Goal: Task Accomplishment & Management: Complete application form

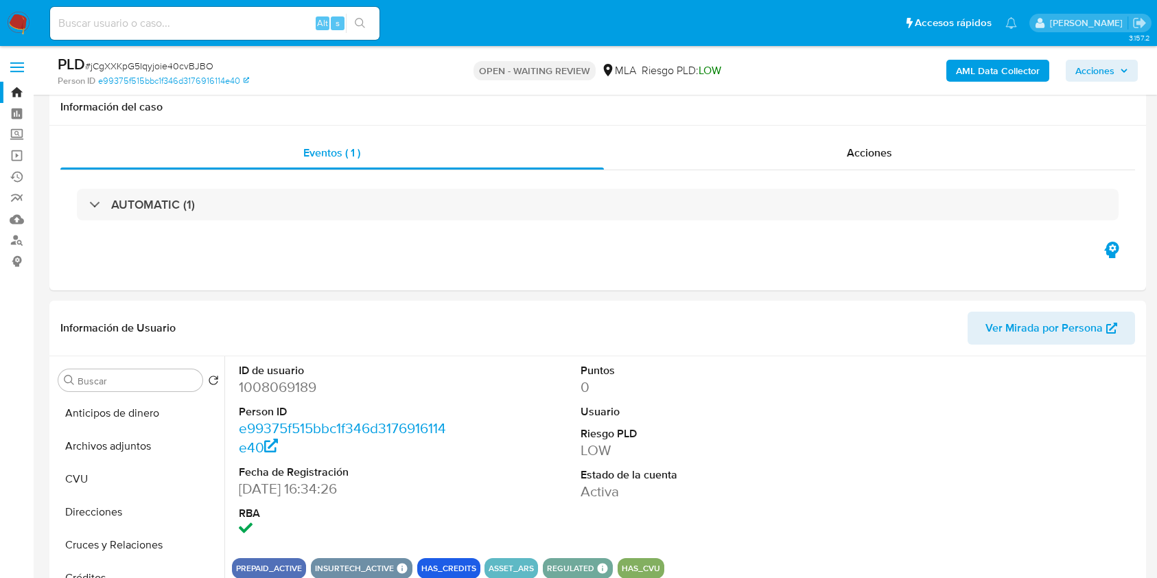
select select "10"
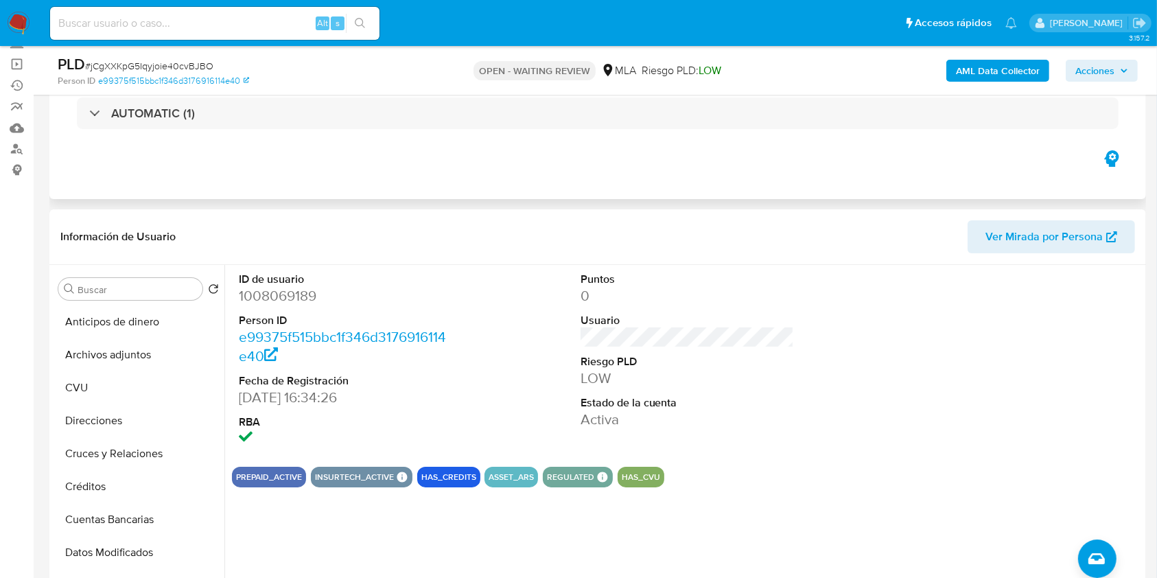
scroll to position [189, 0]
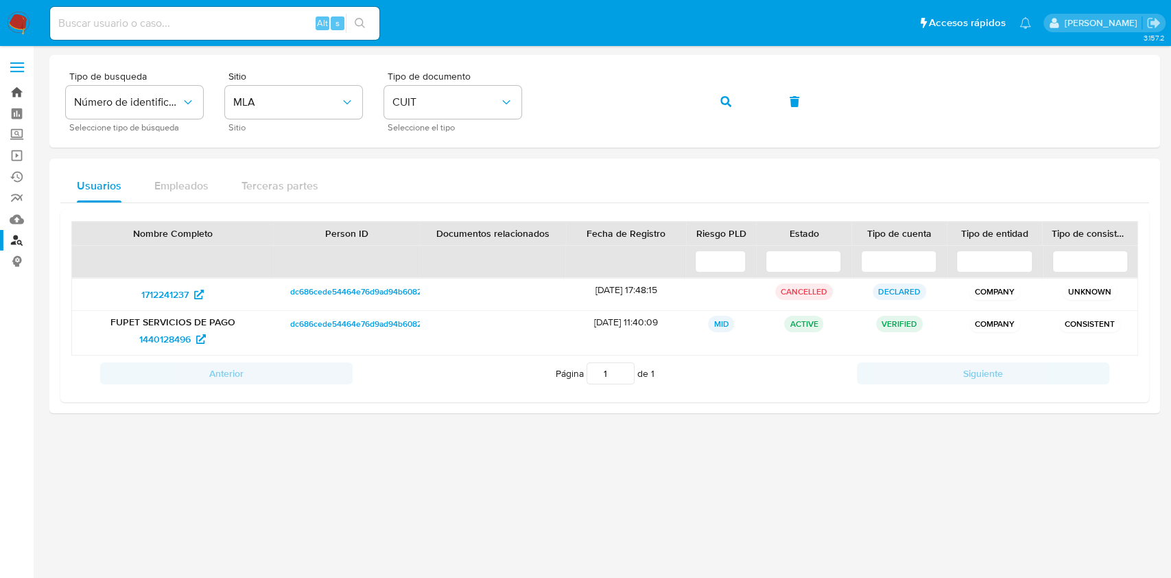
click at [16, 93] on link "Bandeja" at bounding box center [81, 92] width 163 height 21
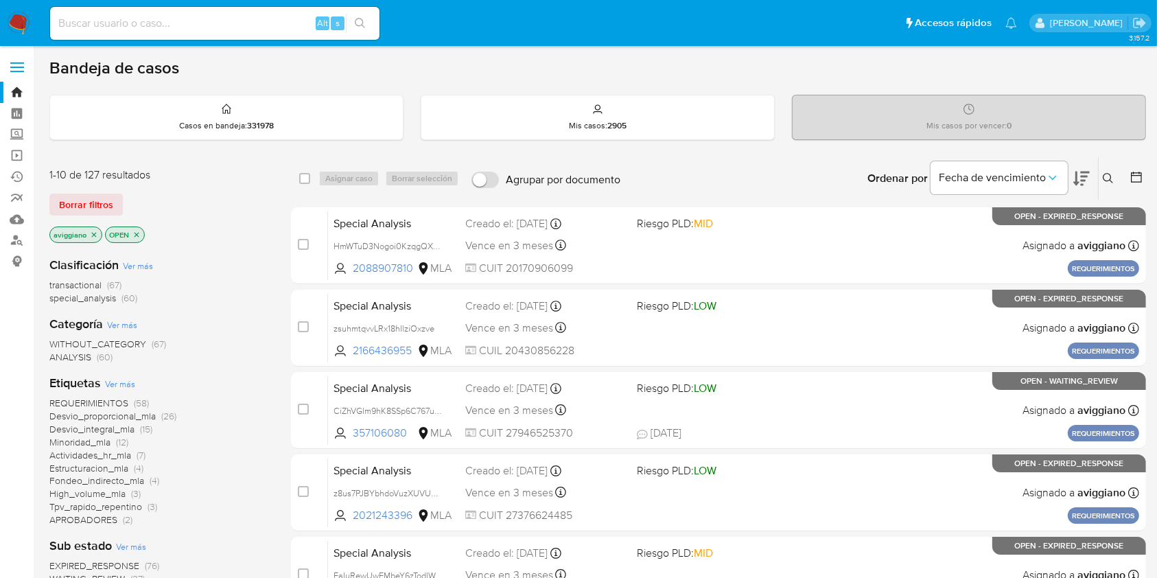
click at [93, 232] on icon "close-filter" at bounding box center [94, 235] width 8 height 8
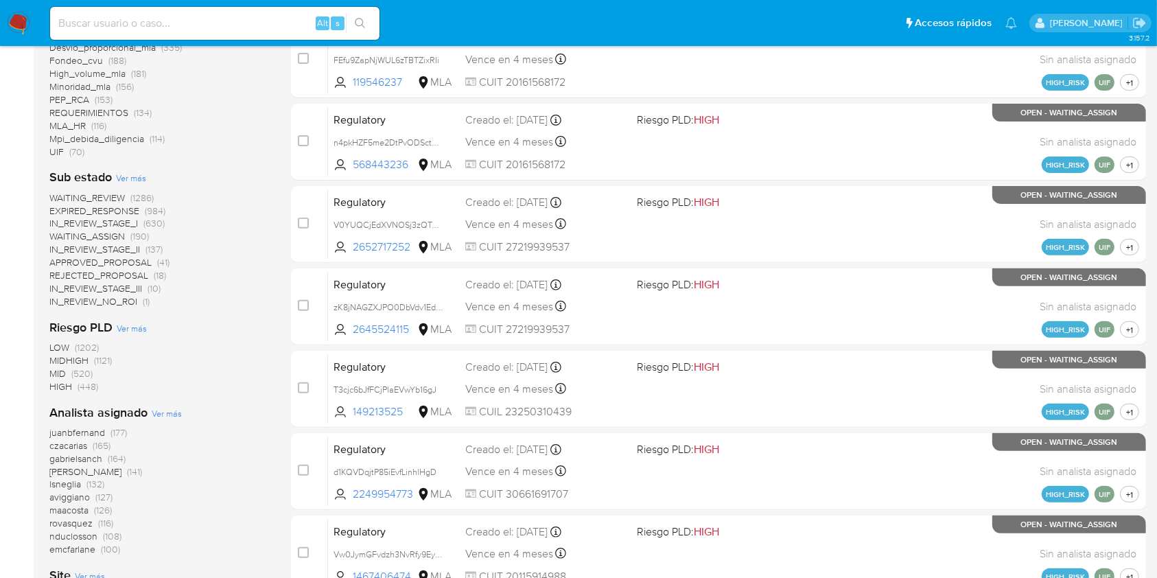
scroll to position [256, 0]
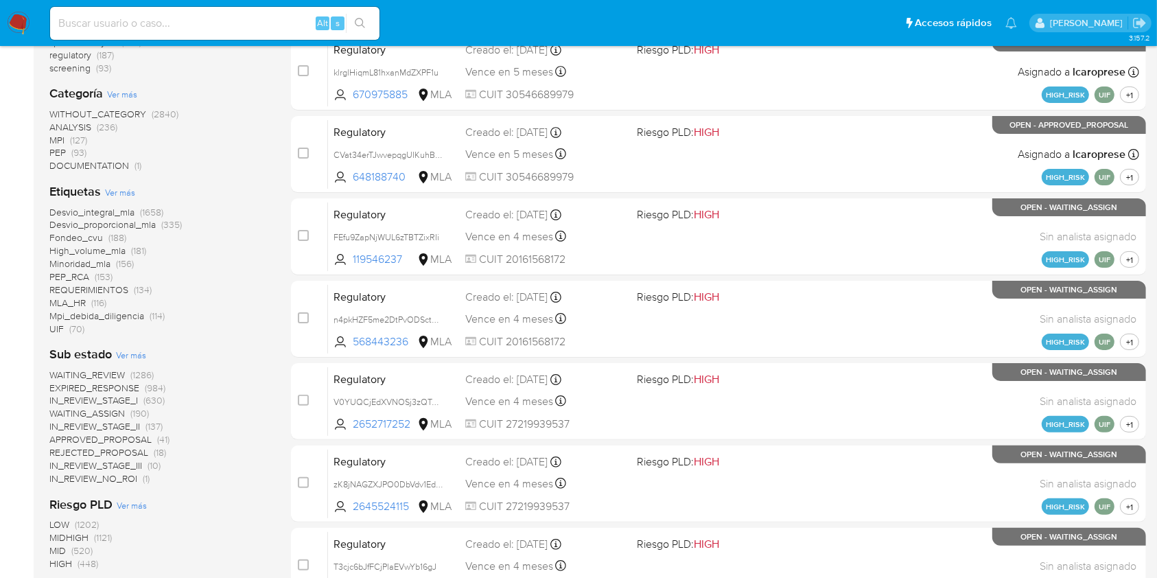
click at [142, 27] on input at bounding box center [214, 23] width 329 height 18
paste input "2f03z0k1E05EWLl7LI9v7uLJ"
type input "2f03z0k1E05EWLl7LI9v7uLJ"
click at [371, 27] on button "search-icon" at bounding box center [360, 23] width 28 height 19
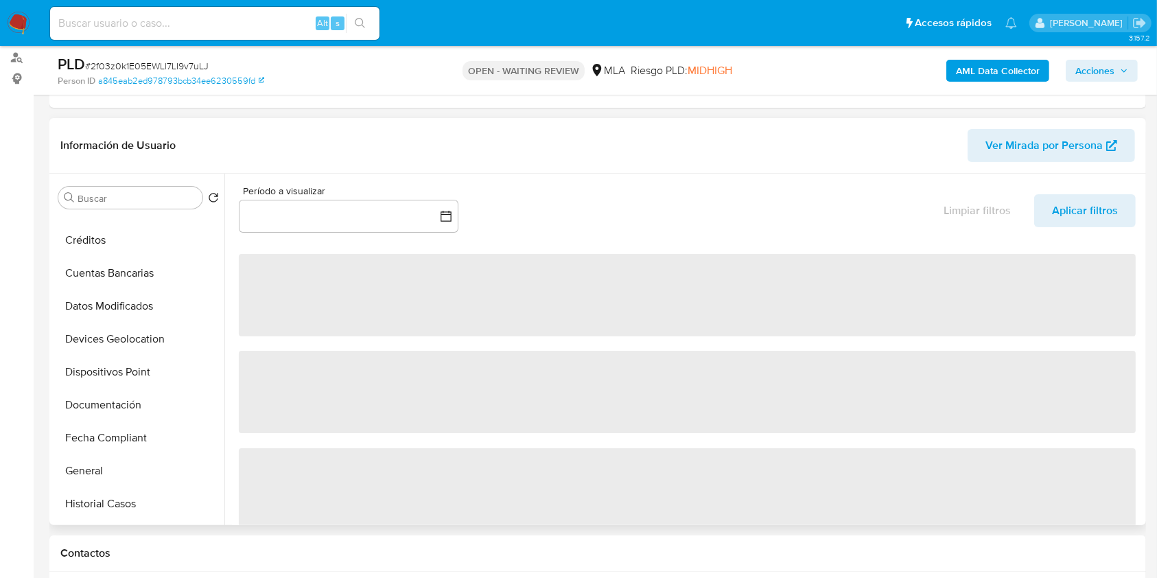
scroll to position [366, 0]
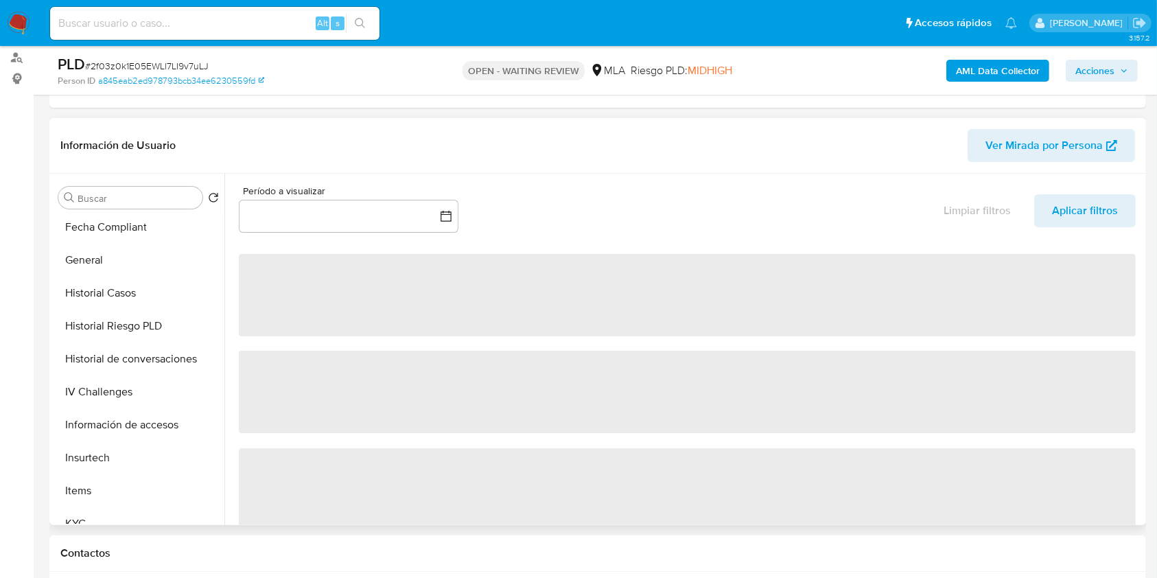
select select "10"
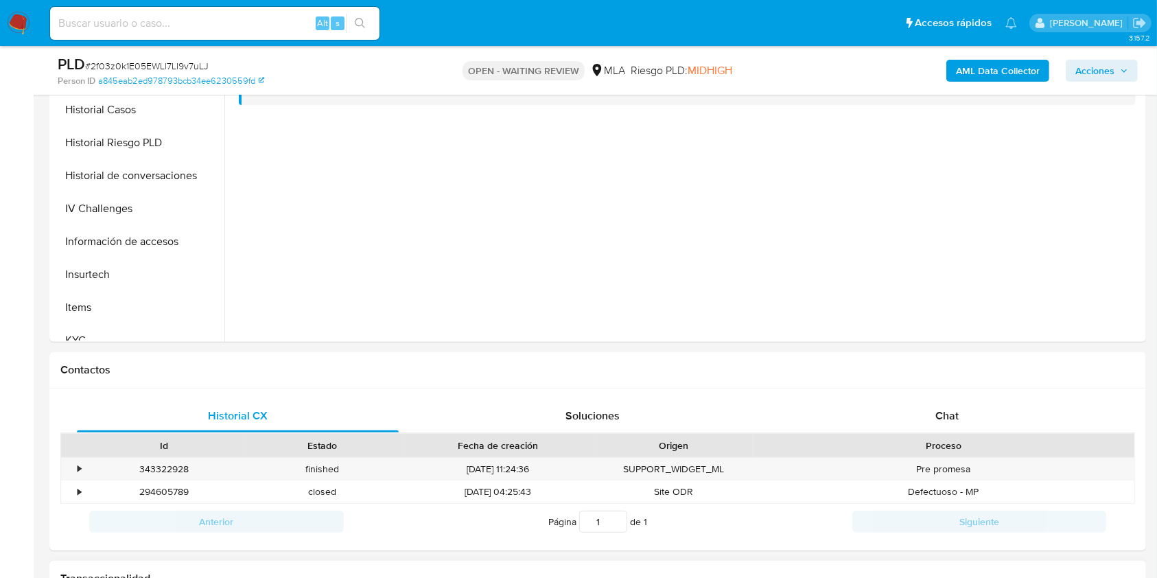
scroll to position [549, 0]
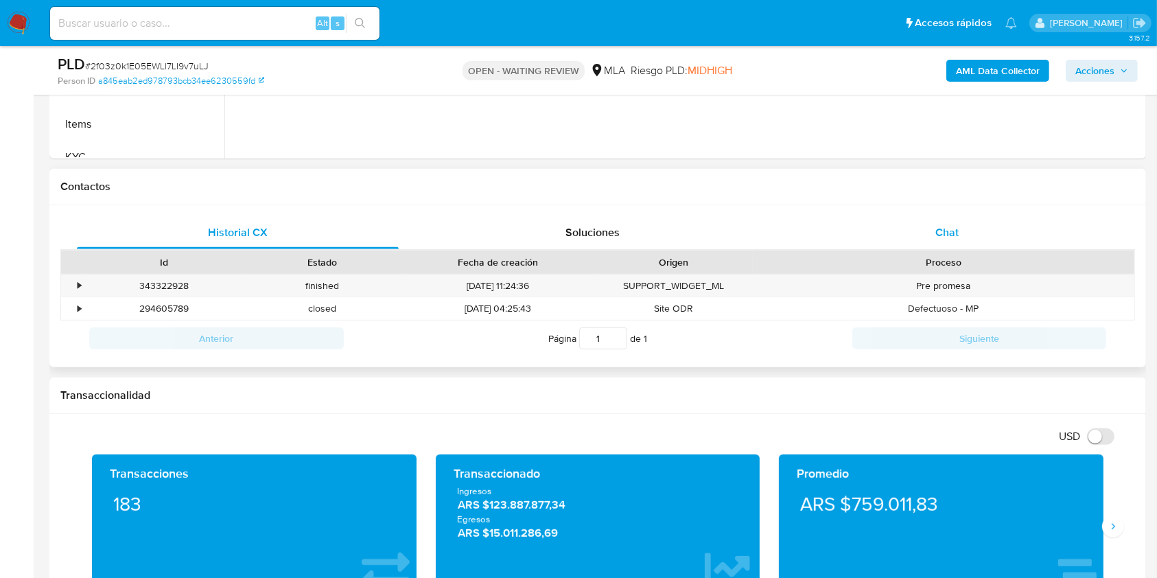
click at [955, 232] on span "Chat" at bounding box center [946, 232] width 23 height 16
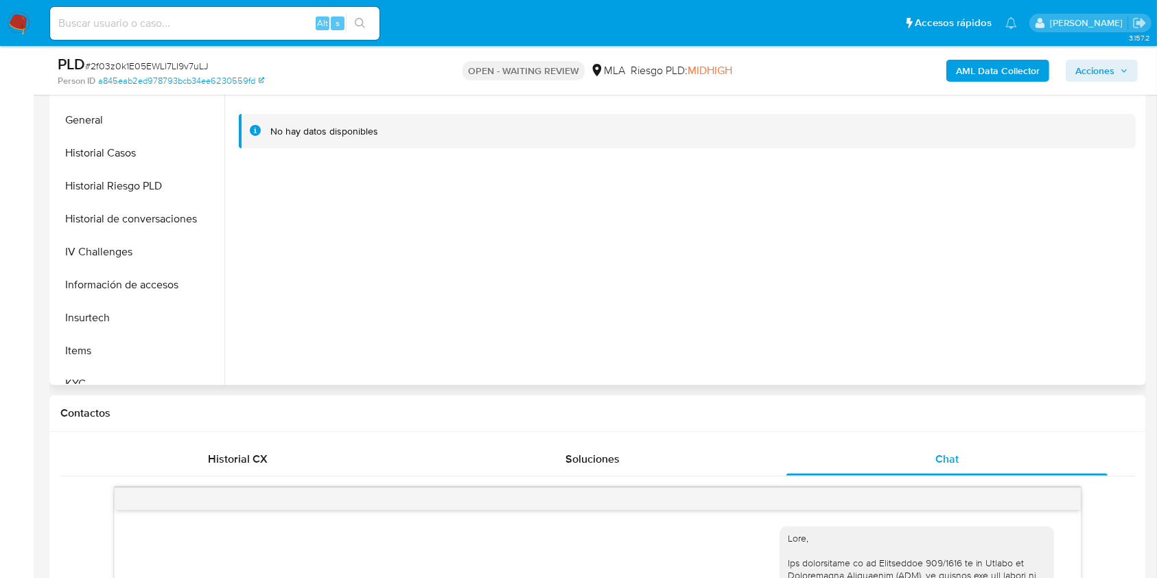
scroll to position [91, 0]
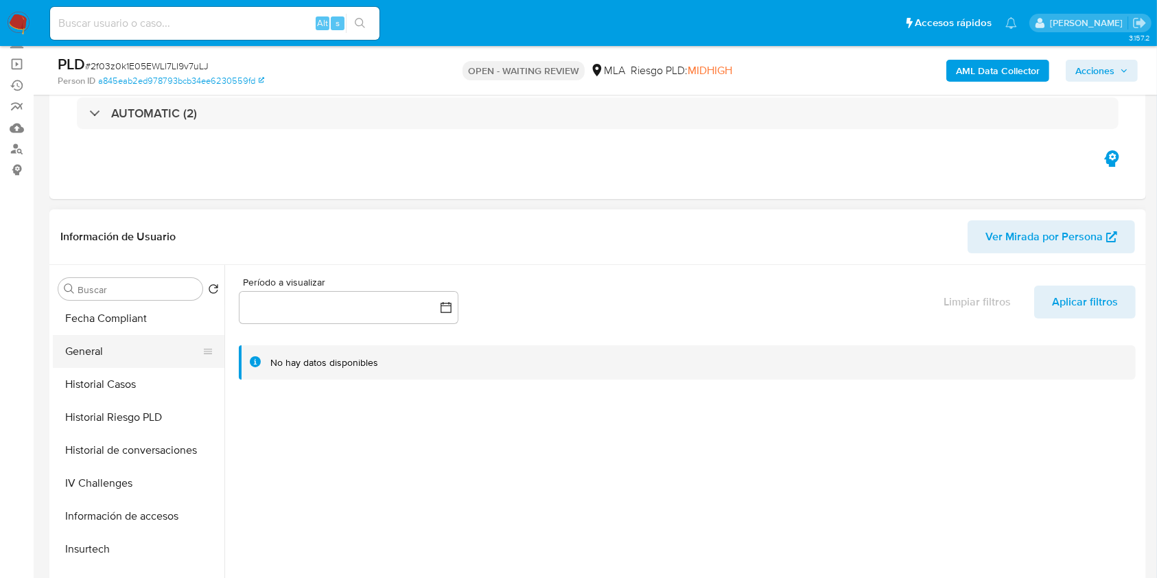
click at [143, 355] on button "General" at bounding box center [133, 351] width 161 height 33
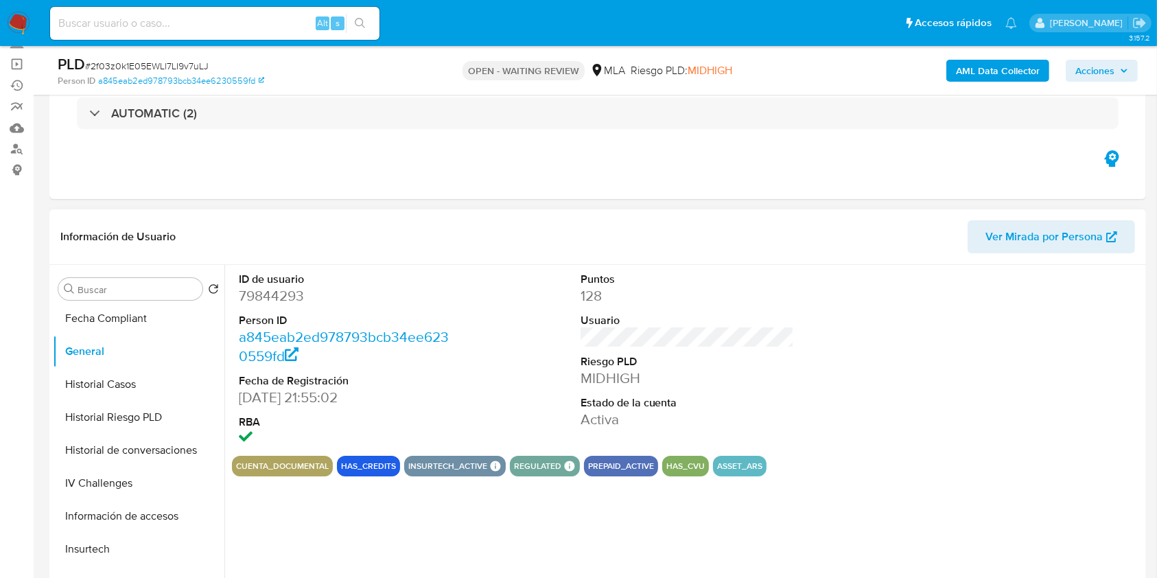
click at [275, 299] on dd "79844293" at bounding box center [346, 295] width 214 height 19
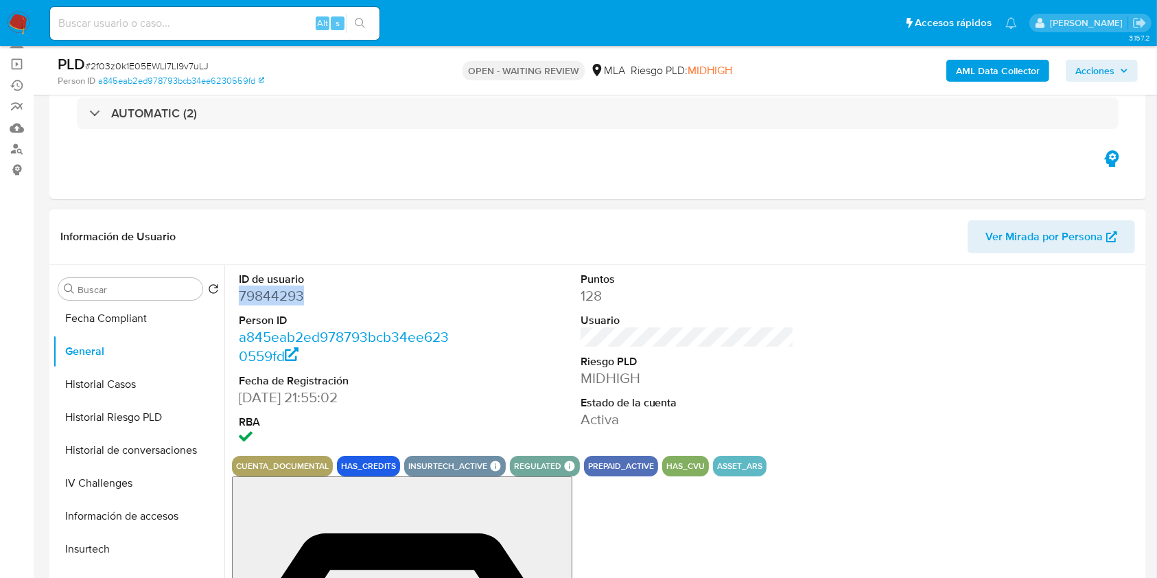
copy dd "79844293"
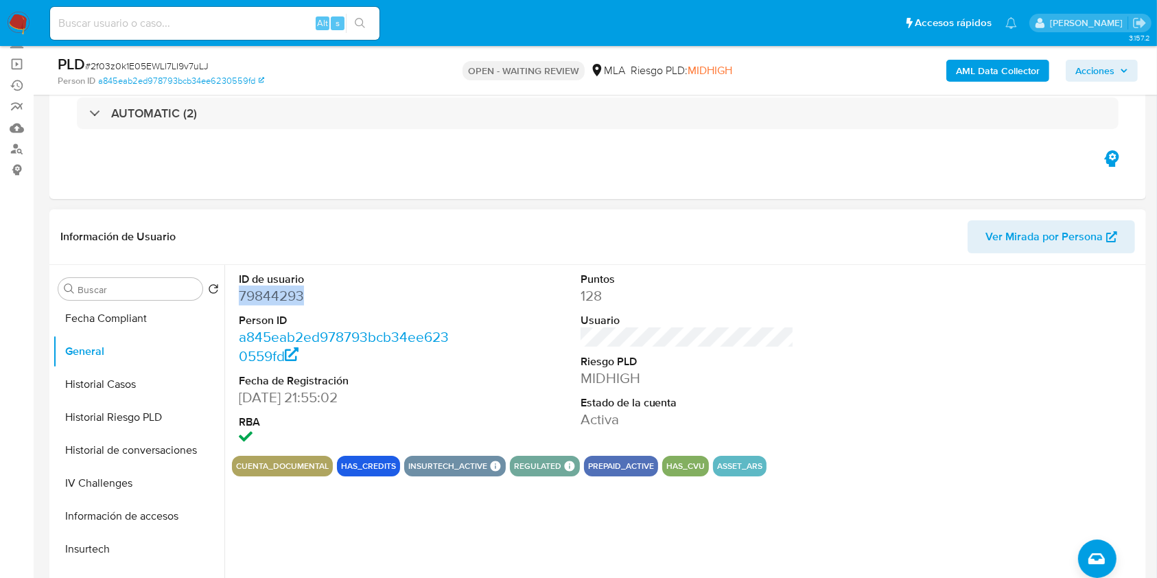
copy dd "79844293"
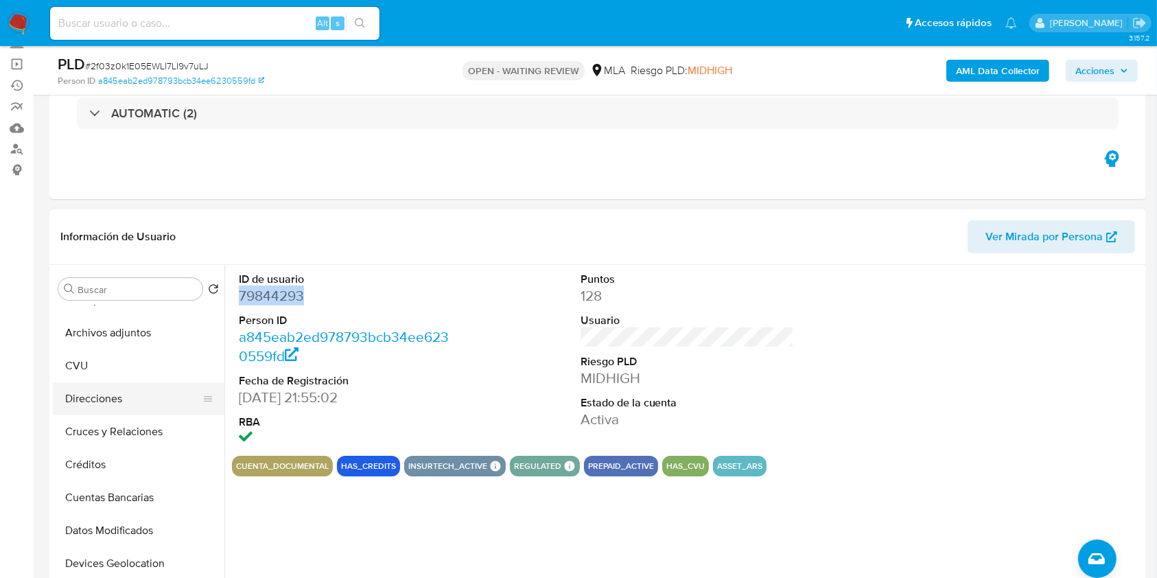
scroll to position [0, 0]
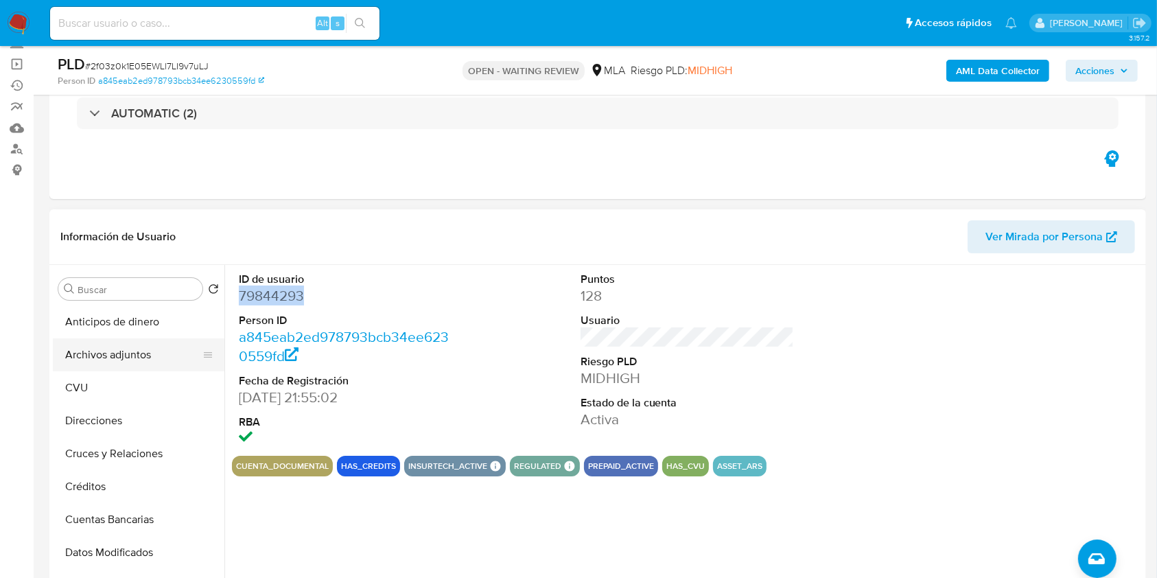
click at [148, 356] on button "Archivos adjuntos" at bounding box center [133, 354] width 161 height 33
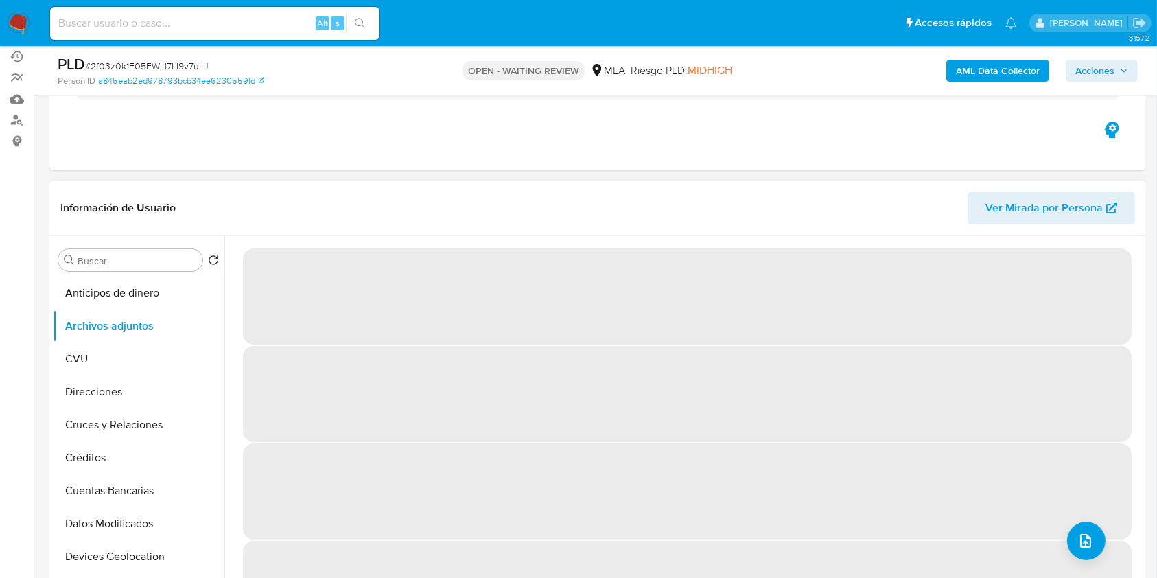
scroll to position [91, 0]
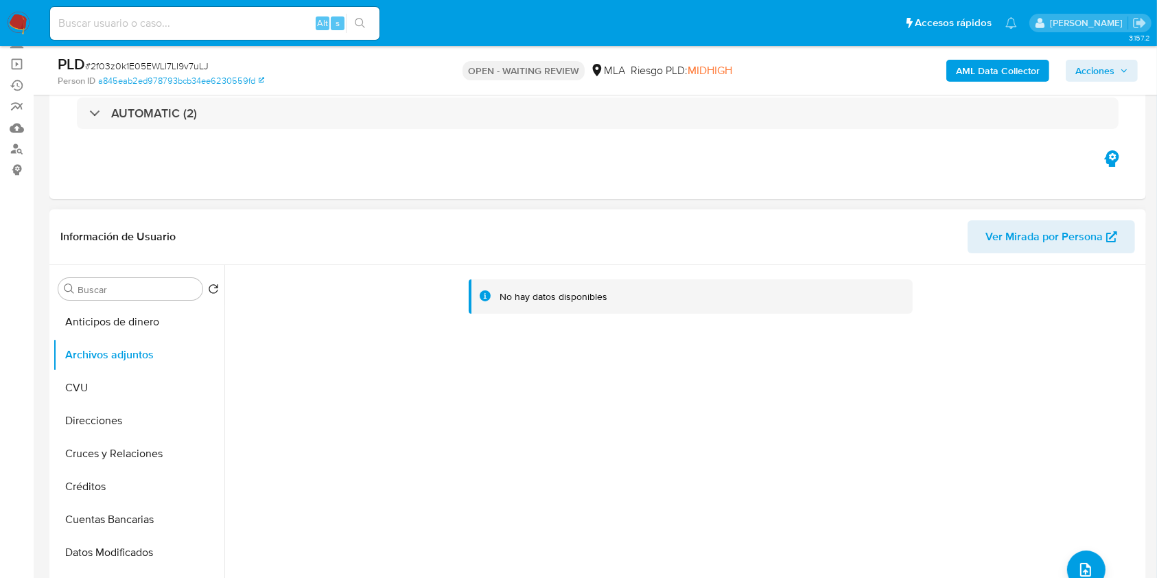
drag, startPoint x: 520, startPoint y: 219, endPoint x: 538, endPoint y: 221, distance: 18.0
click at [520, 218] on div "Información de Usuario Ver Mirada por Persona" at bounding box center [597, 237] width 1096 height 56
click at [1028, 74] on b "AML Data Collector" at bounding box center [998, 71] width 84 height 22
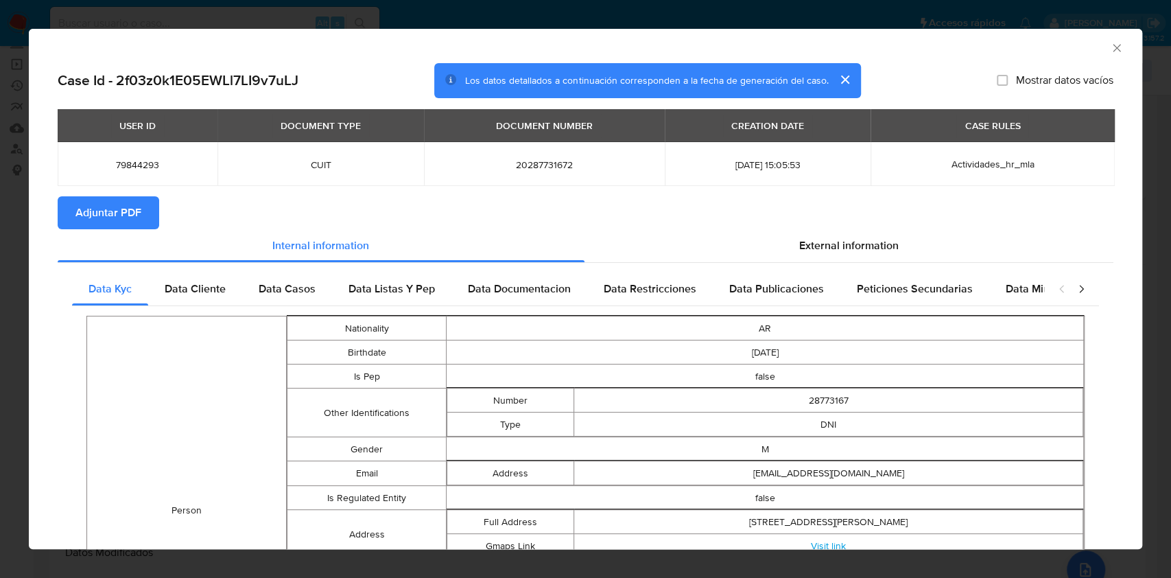
click at [1110, 45] on icon "Cerrar ventana" at bounding box center [1117, 48] width 14 height 14
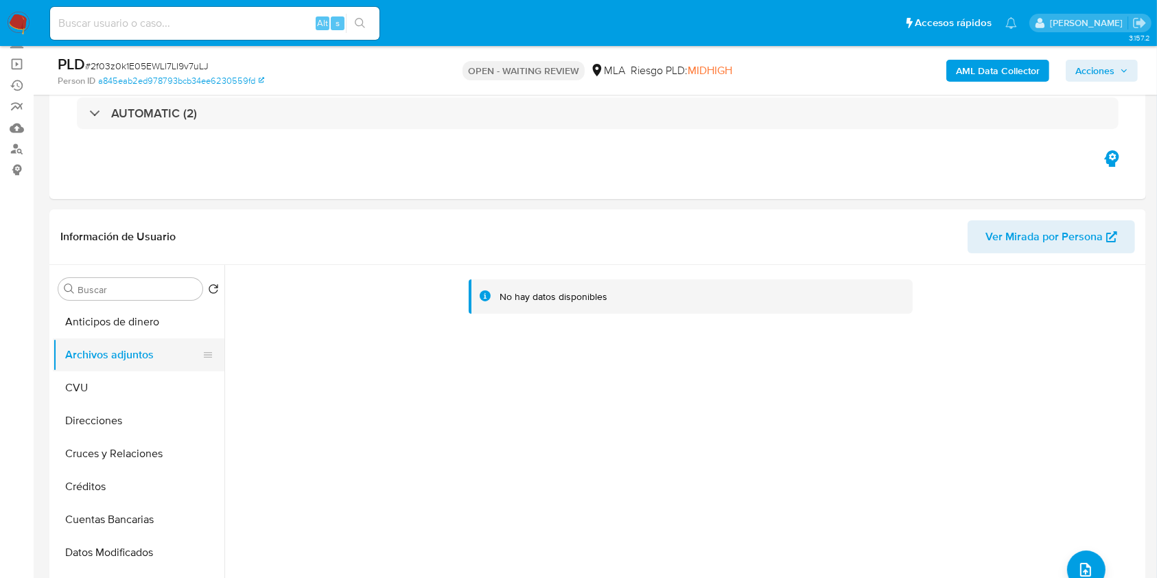
click at [62, 344] on button "Archivos adjuntos" at bounding box center [133, 354] width 161 height 33
click at [110, 324] on button "Anticipos de dinero" at bounding box center [133, 321] width 161 height 33
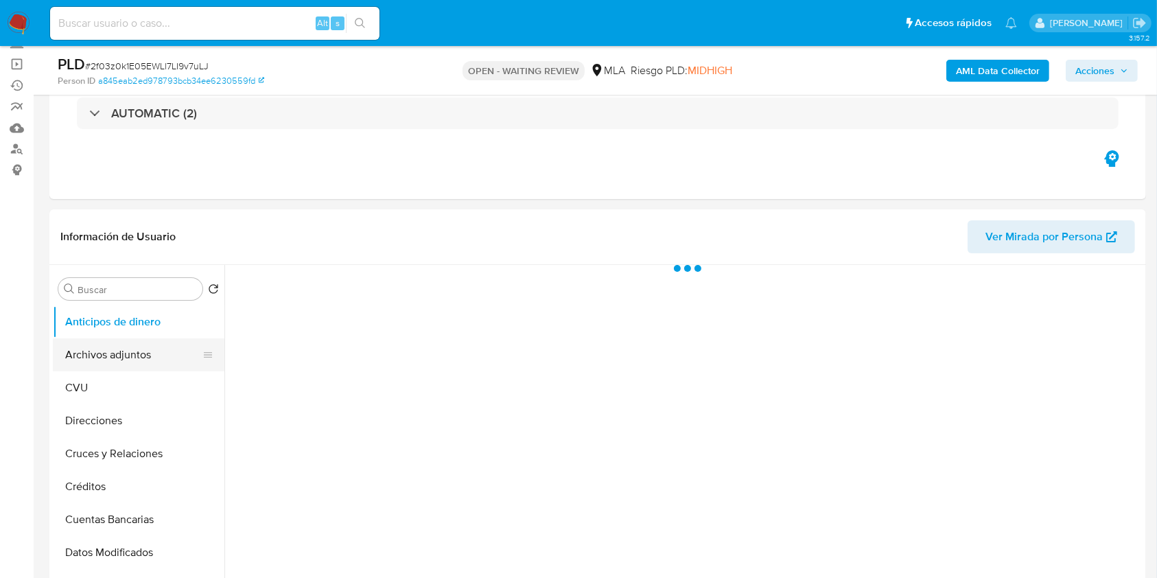
click at [101, 349] on button "Archivos adjuntos" at bounding box center [133, 354] width 161 height 33
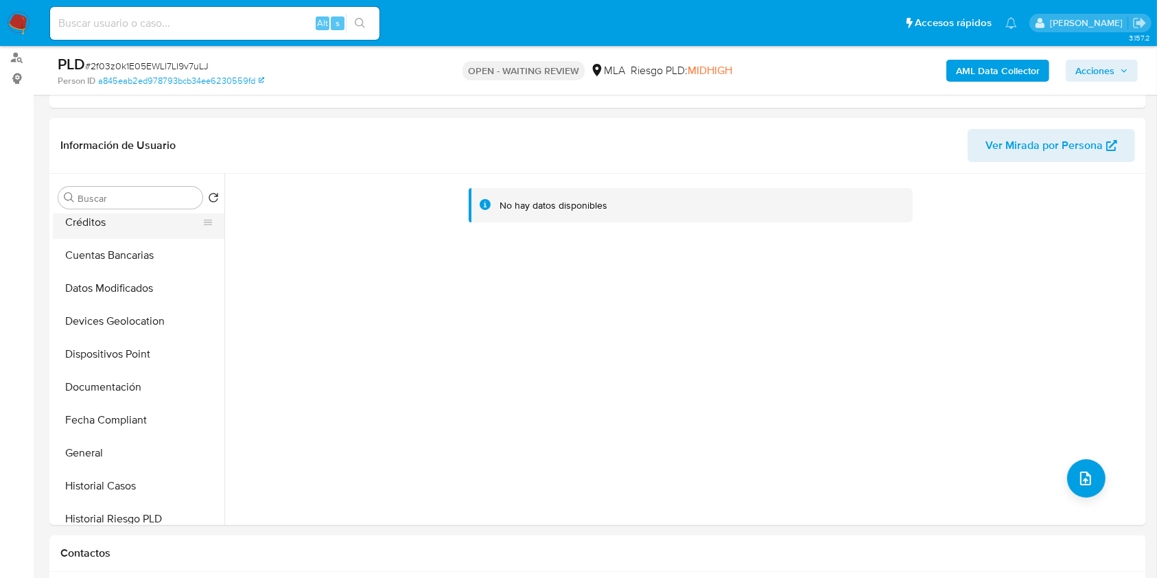
scroll to position [182, 0]
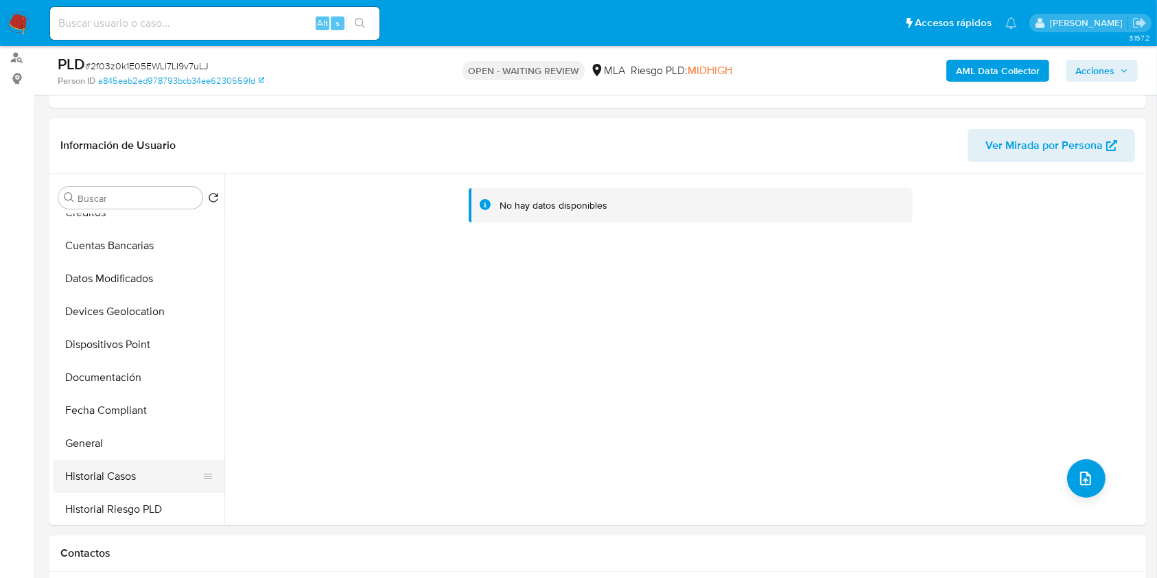
click at [87, 486] on button "Historial Casos" at bounding box center [133, 476] width 161 height 33
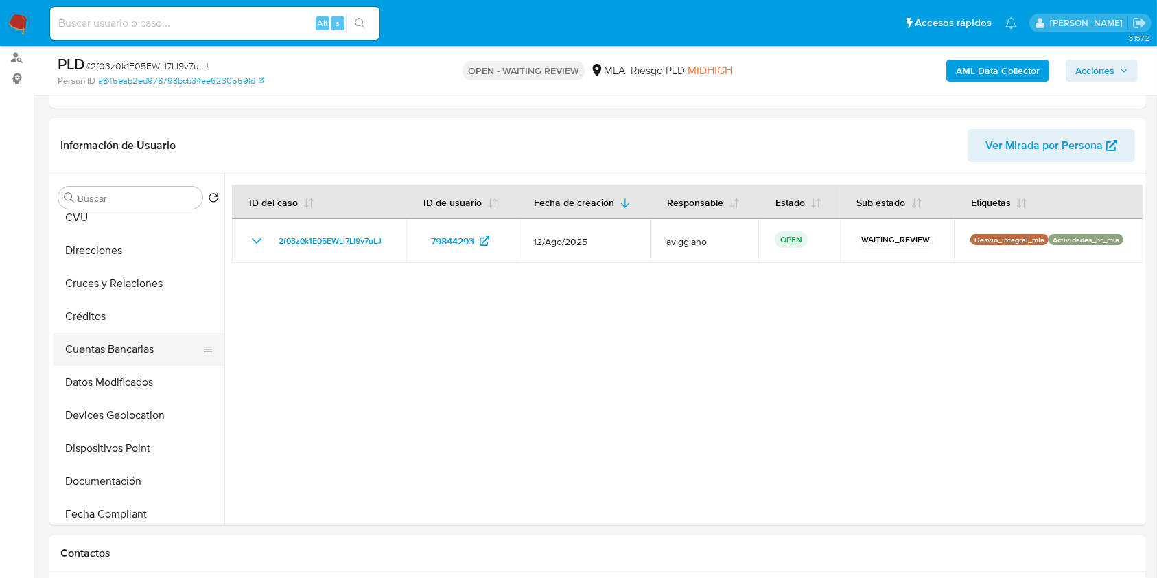
scroll to position [0, 0]
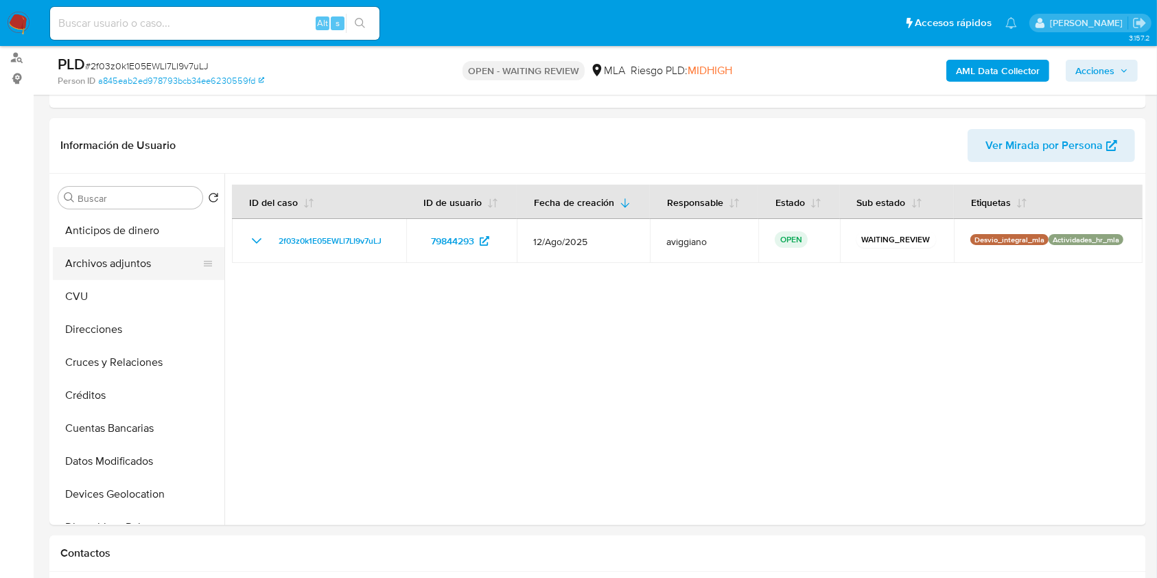
click at [91, 266] on button "Archivos adjuntos" at bounding box center [133, 263] width 161 height 33
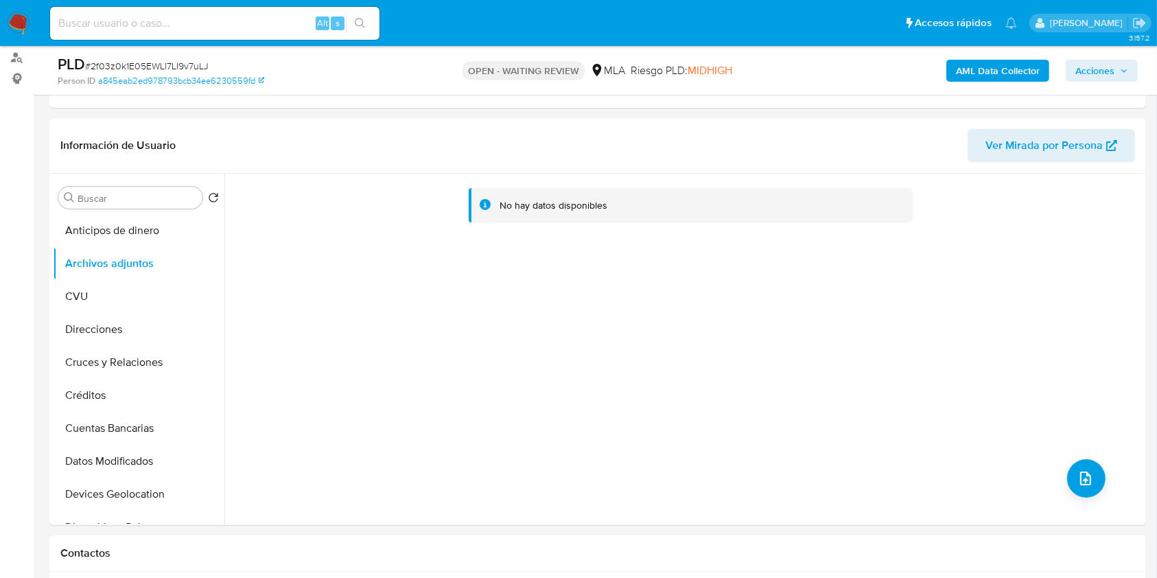
click at [979, 61] on b "AML Data Collector" at bounding box center [998, 71] width 84 height 22
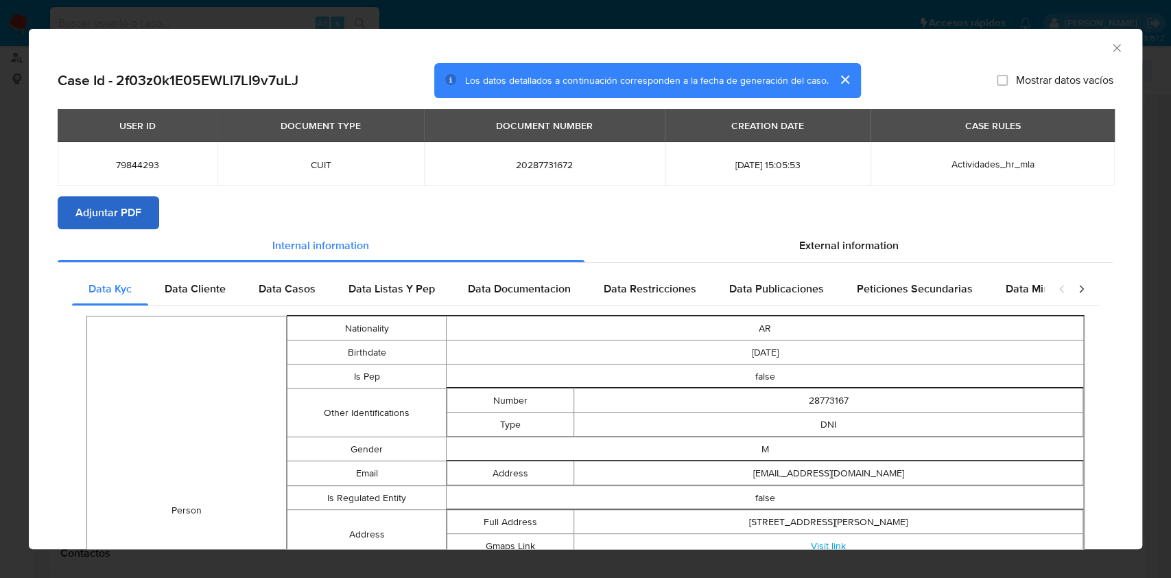
drag, startPoint x: 91, startPoint y: 191, endPoint x: 100, endPoint y: 198, distance: 11.3
click at [93, 191] on div "USER ID DOCUMENT TYPE DOCUMENT NUMBER CREATION DATE CASE RULES 79844293 CUIT 20…" at bounding box center [586, 152] width 1056 height 87
click at [100, 211] on span "Adjuntar PDF" at bounding box center [108, 213] width 66 height 30
click at [1091, 54] on div "AML Data Collector" at bounding box center [585, 46] width 1113 height 34
click at [1110, 54] on icon "Cerrar ventana" at bounding box center [1117, 48] width 14 height 14
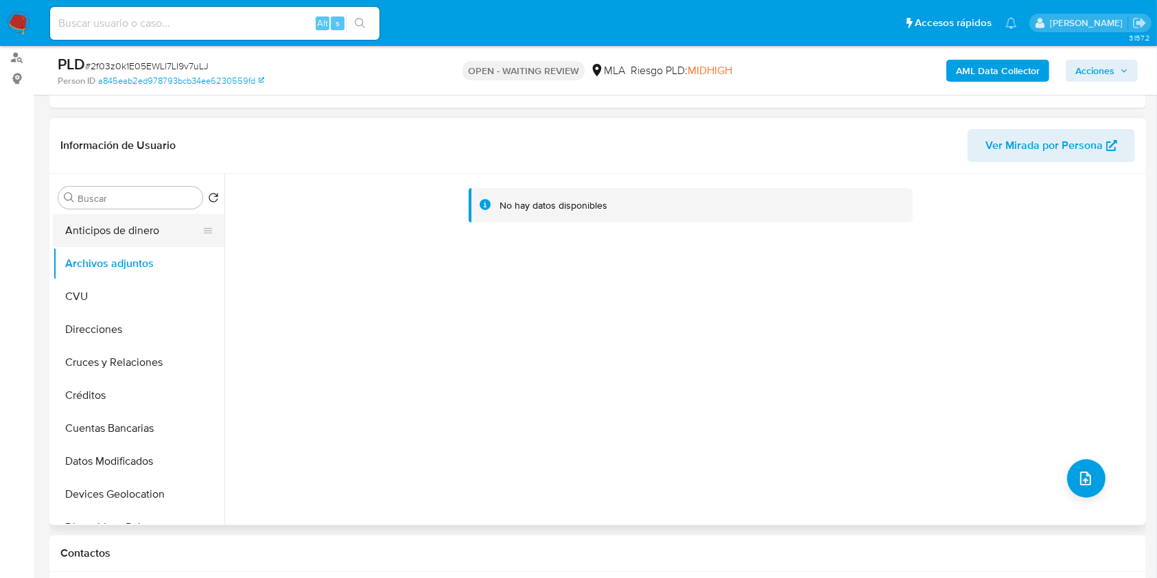
click at [129, 224] on button "Anticipos de dinero" at bounding box center [133, 230] width 161 height 33
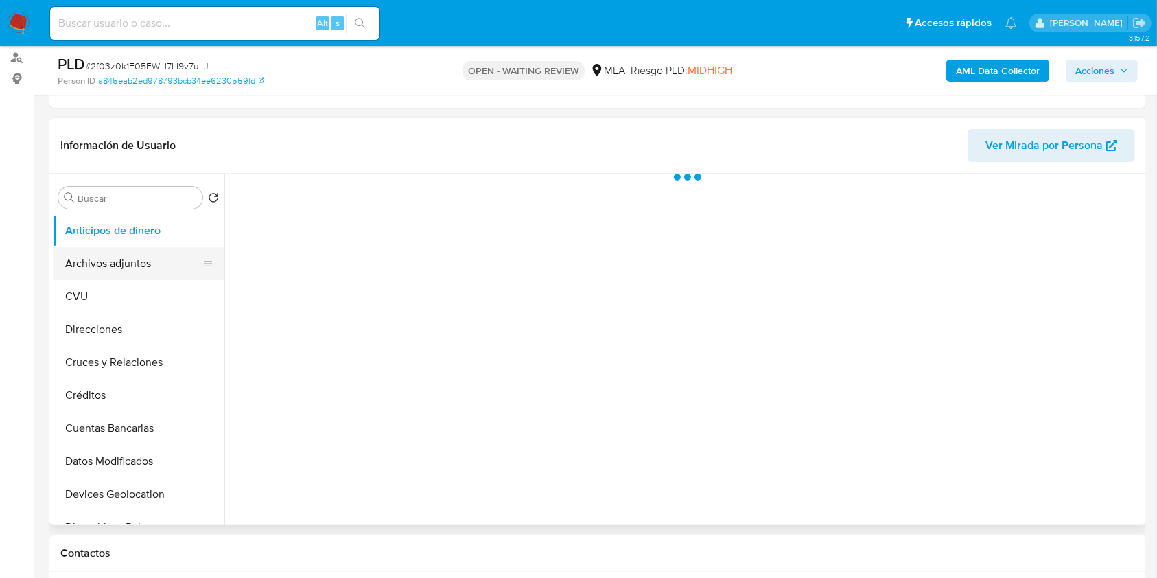
click at [128, 259] on button "Archivos adjuntos" at bounding box center [133, 263] width 161 height 33
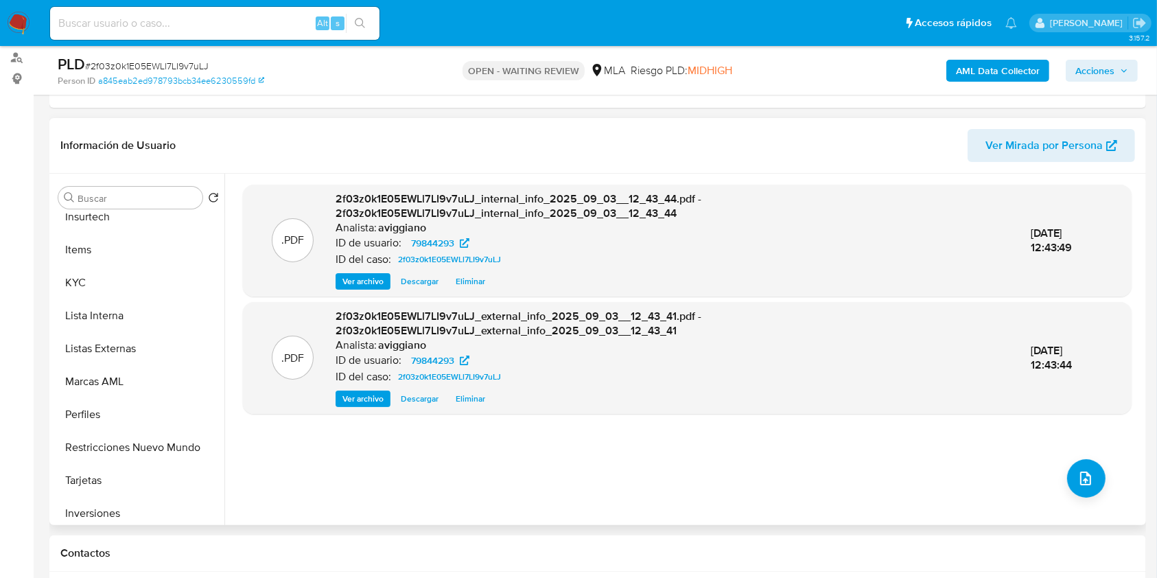
scroll to position [640, 0]
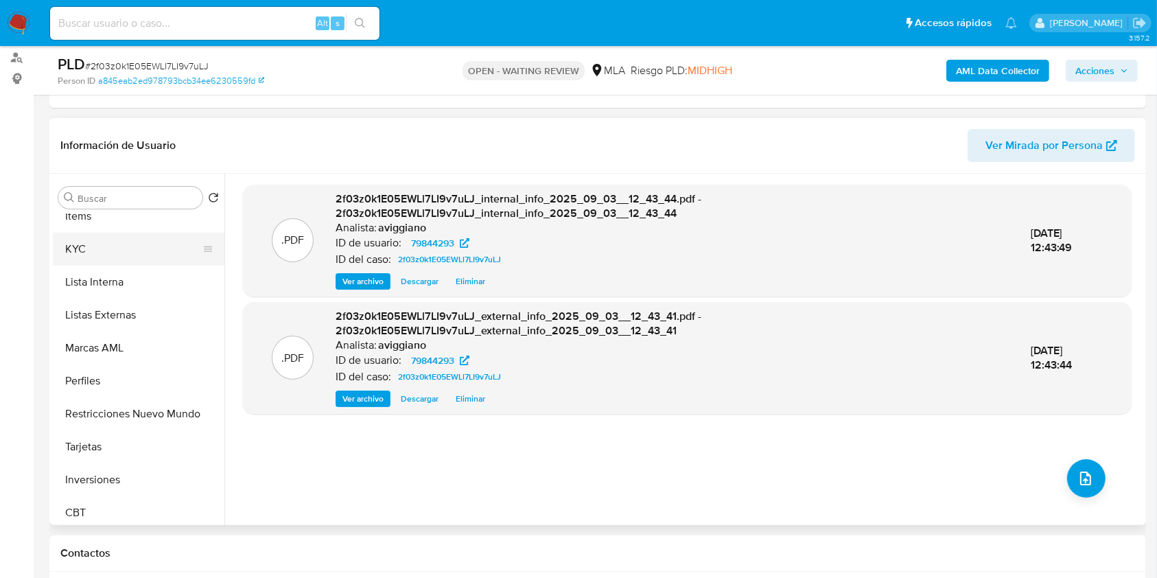
click at [84, 260] on button "KYC" at bounding box center [133, 249] width 161 height 33
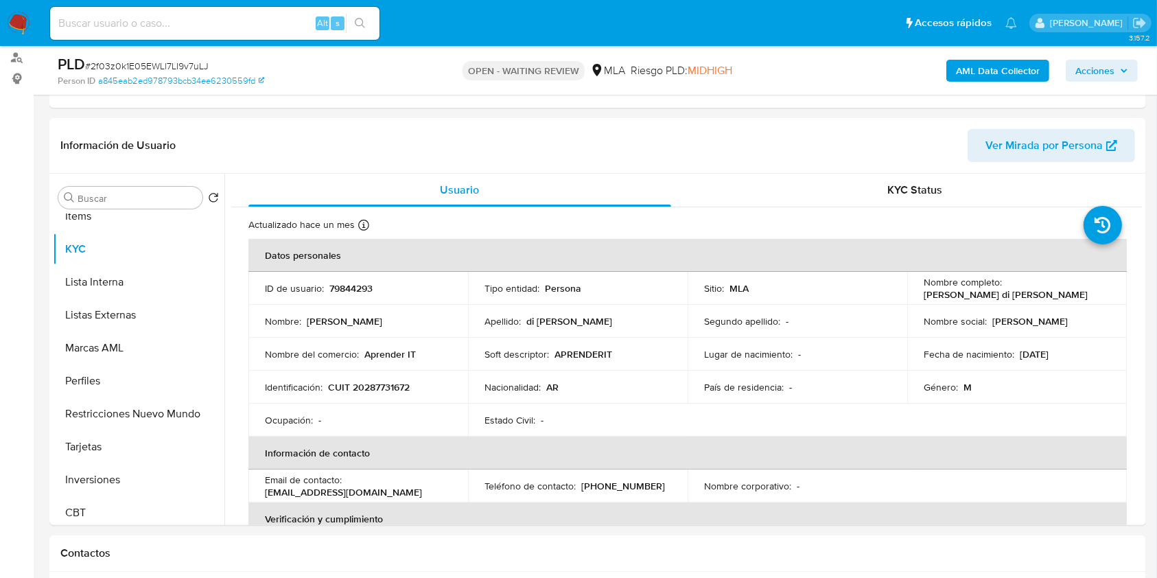
click at [368, 284] on p "79844293" at bounding box center [350, 288] width 43 height 12
click at [401, 390] on p "CUIT 20287731672" at bounding box center [369, 387] width 82 height 12
copy p "20287731672"
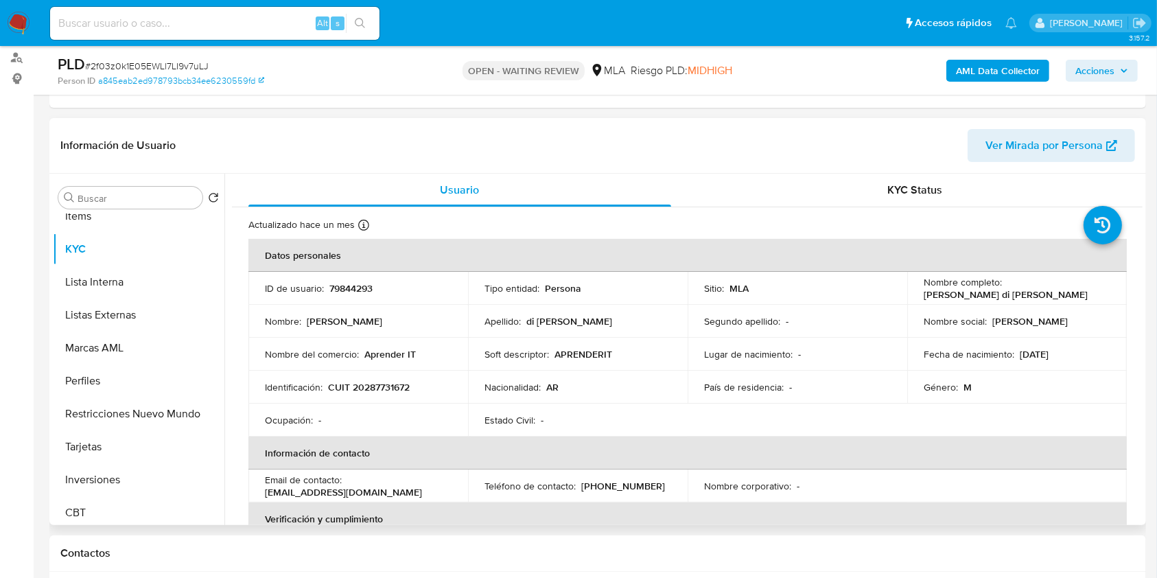
click at [362, 282] on p "79844293" at bounding box center [350, 288] width 43 height 12
copy p "79844293"
drag, startPoint x: 226, startPoint y: 292, endPoint x: 119, endPoint y: 287, distance: 107.2
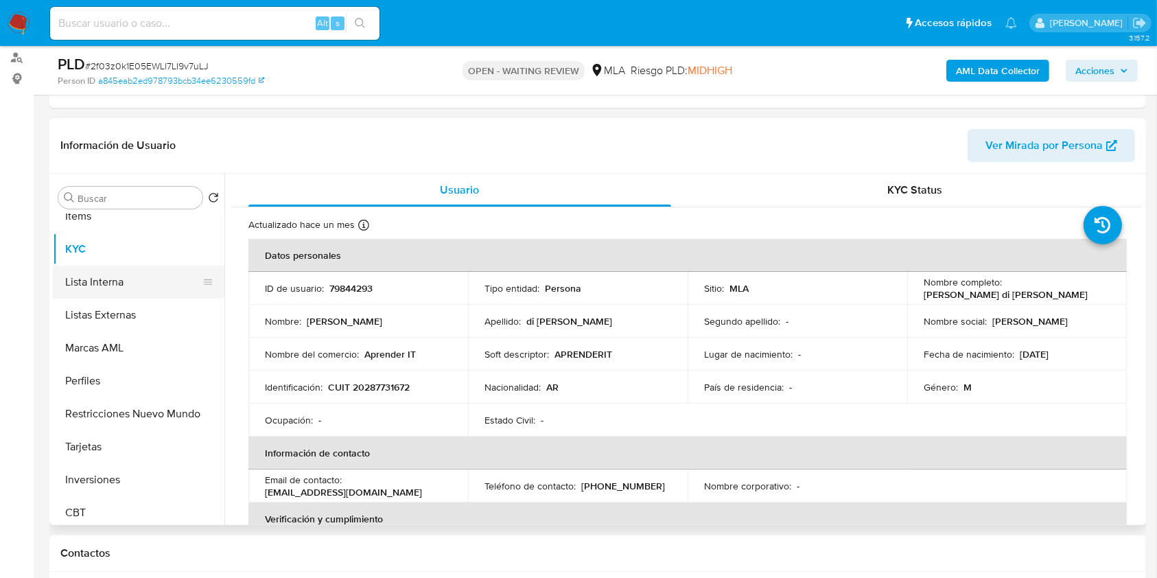
click at [225, 292] on div "Usuario KYC Status Actualizado [DATE] Creado: [DATE] 07:16:05 Actualizado: [DAT…" at bounding box center [683, 349] width 918 height 351
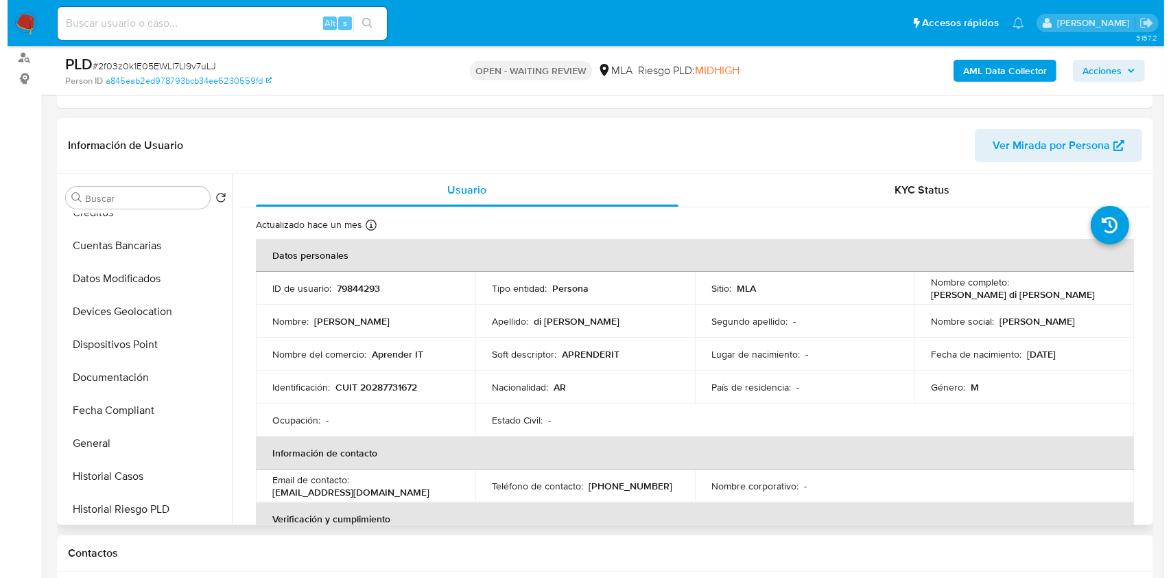
scroll to position [0, 0]
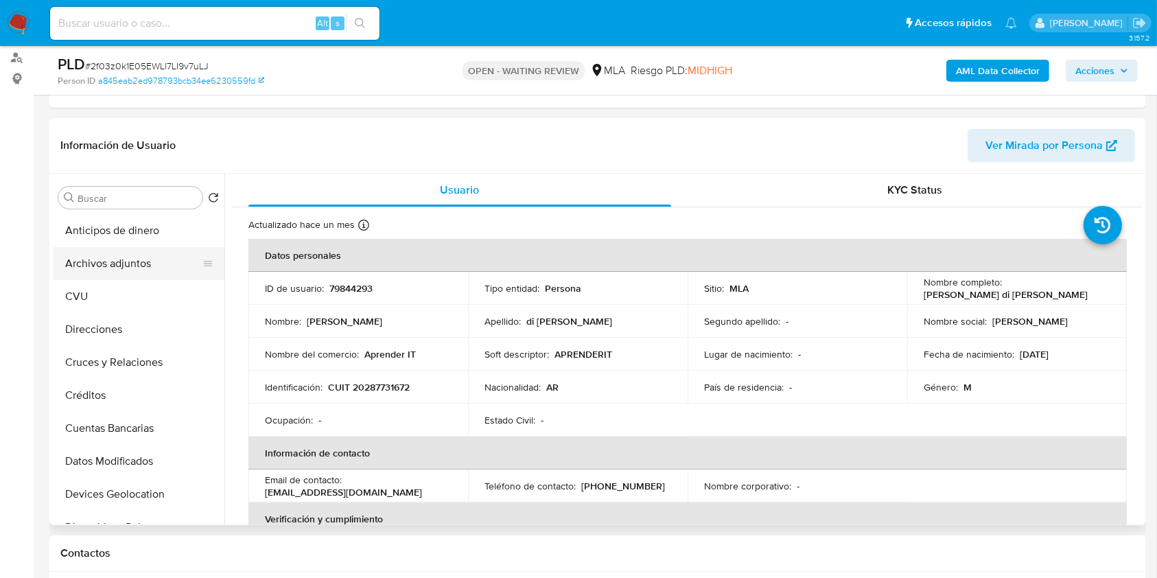
click at [130, 270] on button "Archivos adjuntos" at bounding box center [133, 263] width 161 height 33
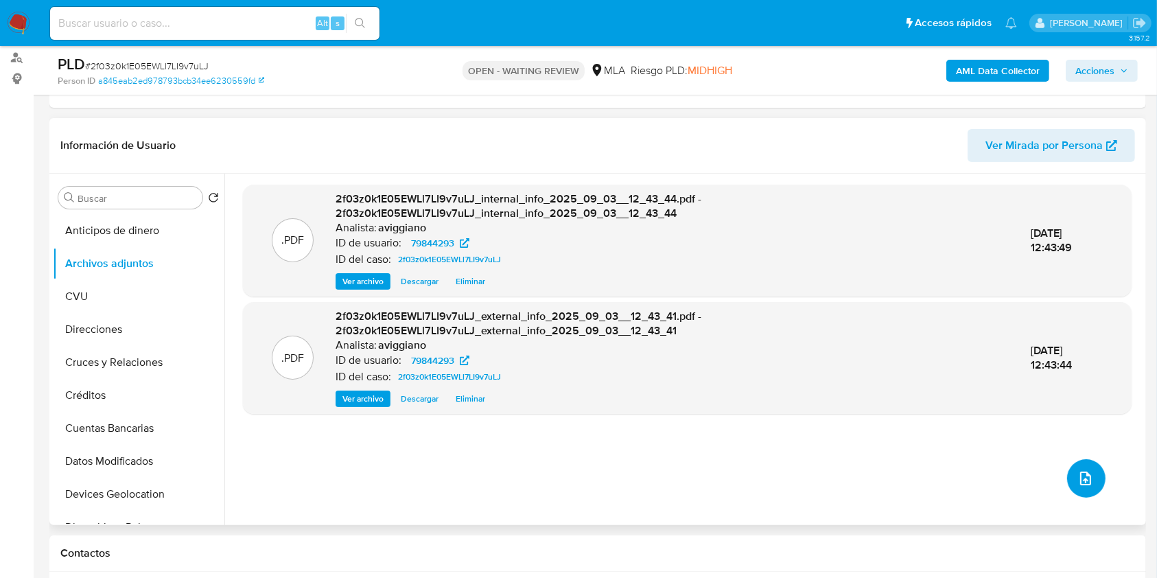
click at [1074, 465] on button "upload-file" at bounding box center [1086, 478] width 38 height 38
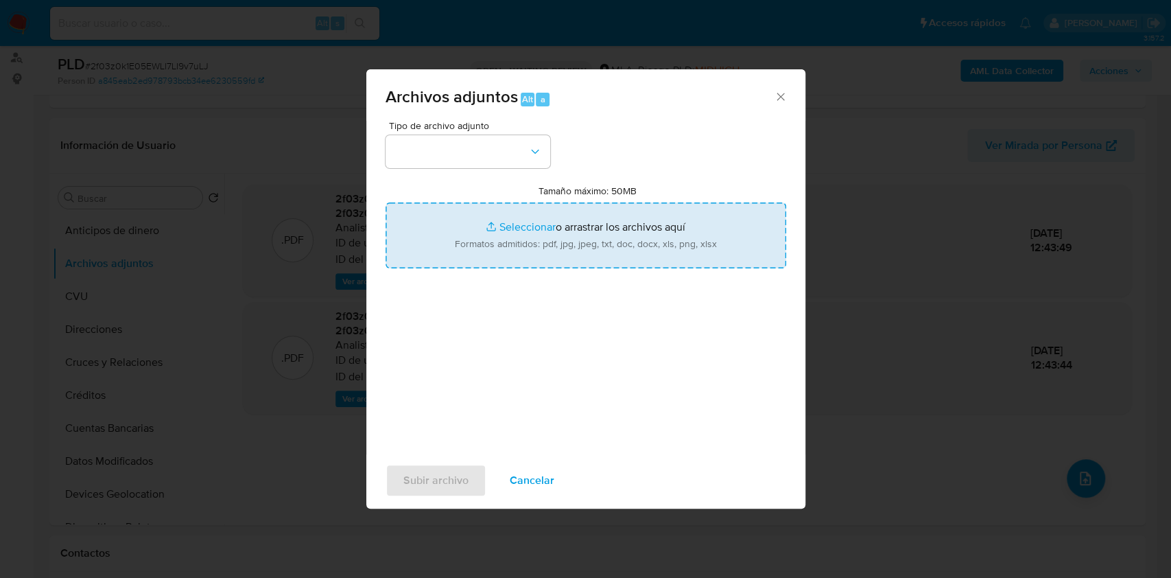
click at [532, 231] on input "Tamaño máximo: 50MB Seleccionar archivos" at bounding box center [586, 235] width 401 height 66
type input "C:\fakepath\Nosis - 79844293.pdf"
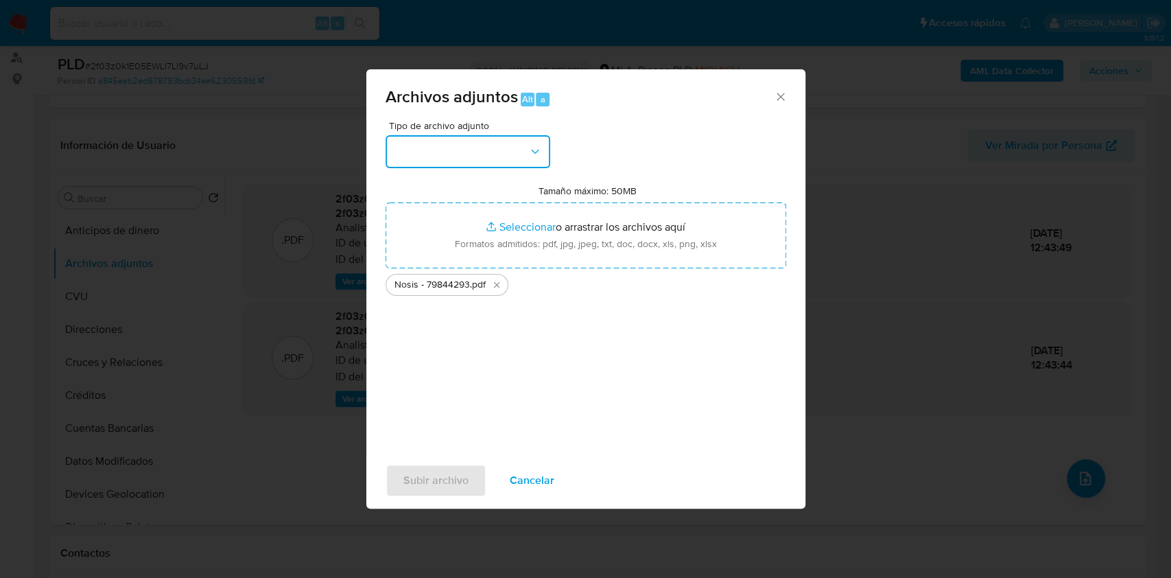
click at [515, 167] on button "button" at bounding box center [468, 151] width 165 height 33
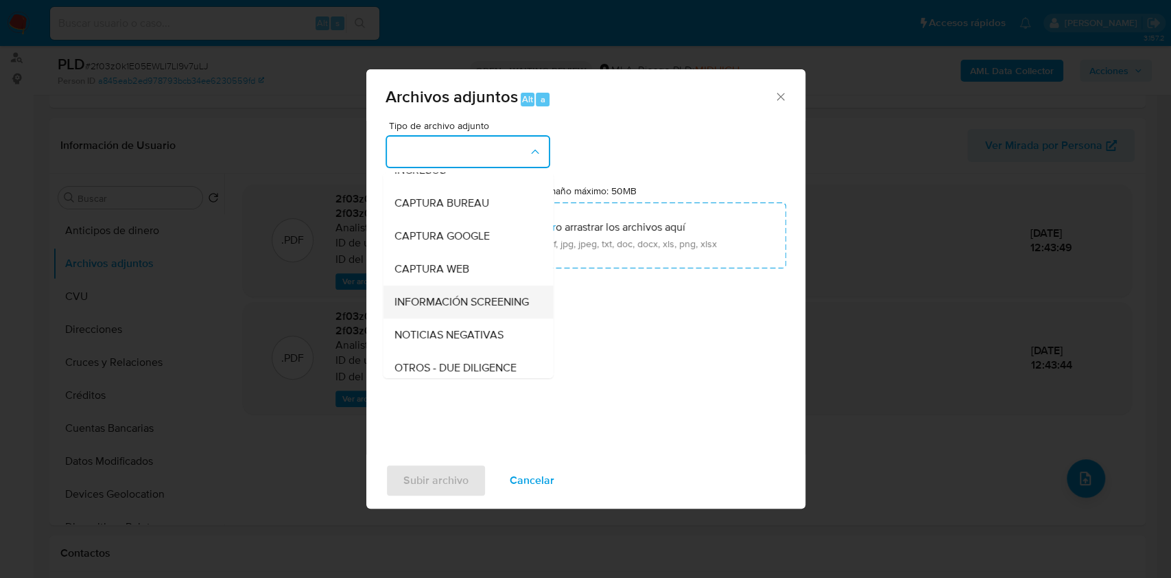
scroll to position [91, 0]
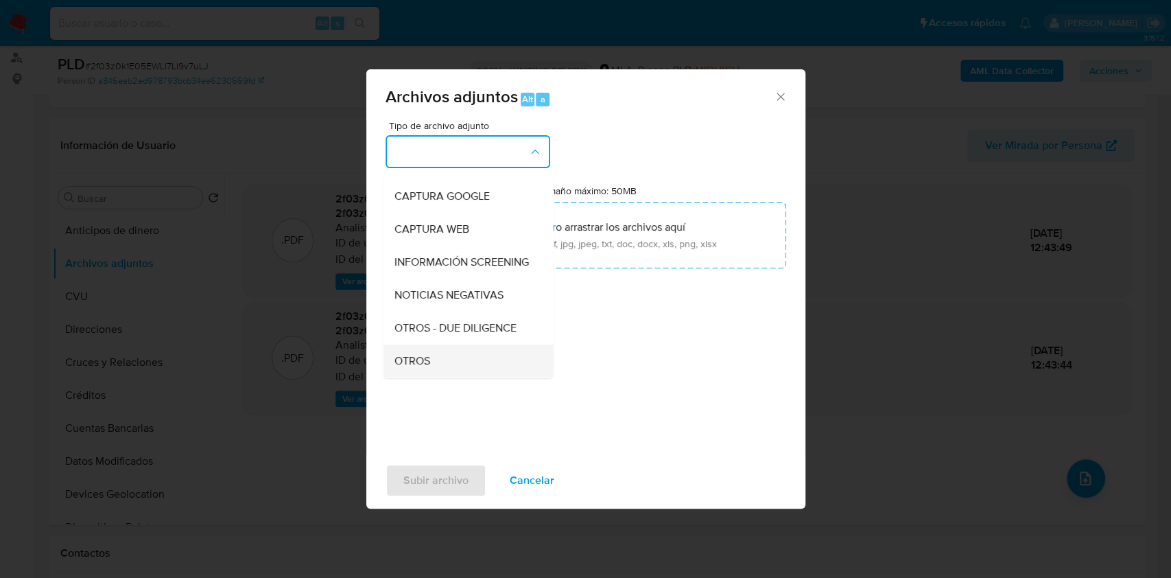
click at [428, 368] on span "OTROS" at bounding box center [412, 361] width 36 height 14
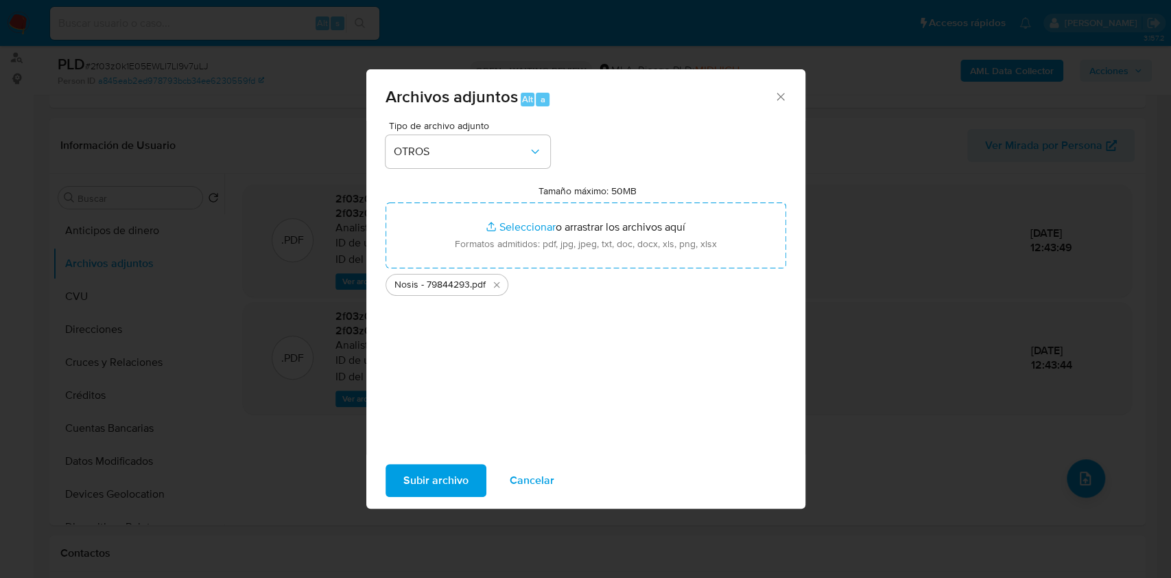
click at [442, 469] on span "Subir archivo" at bounding box center [435, 480] width 65 height 30
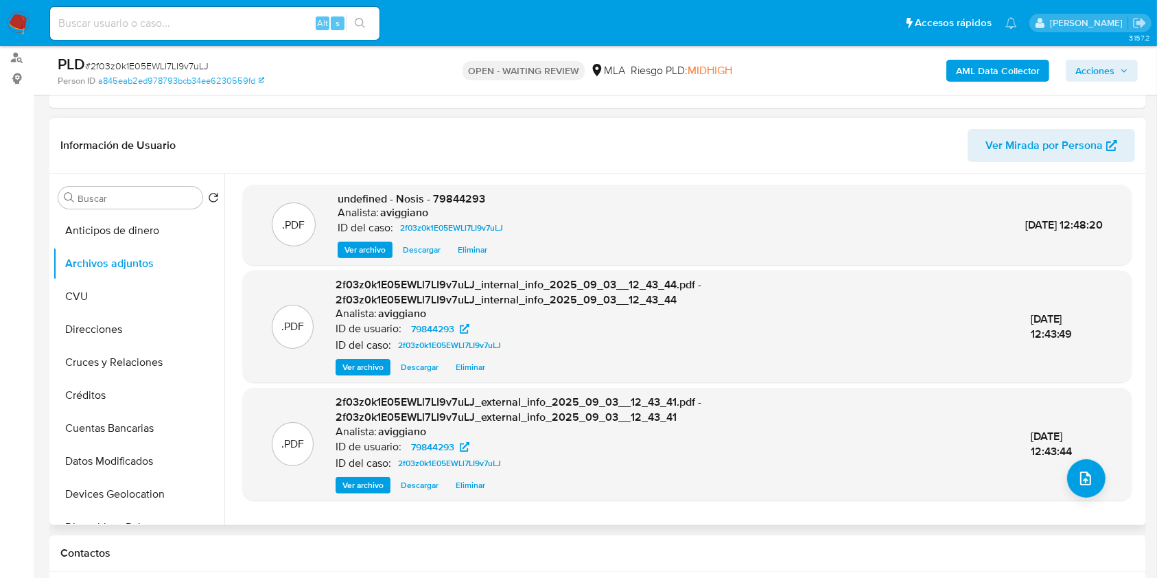
click at [449, 193] on span "undefined - Nosis - 79844293" at bounding box center [412, 199] width 148 height 16
copy span "79844293"
drag, startPoint x: 269, startPoint y: 200, endPoint x: 285, endPoint y: 201, distance: 15.8
click at [269, 200] on div ".PDF undefined - Nosis - 79844293 Analista: aviggiano ID del caso: 2f03z0k1E05E…" at bounding box center [687, 224] width 875 height 67
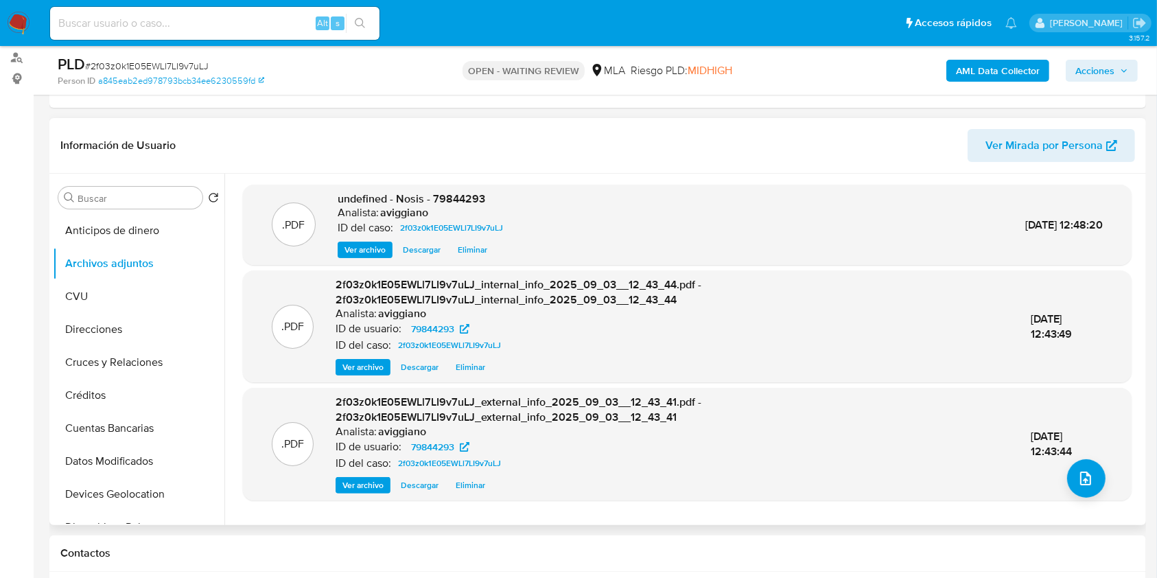
click at [456, 197] on span "undefined - Nosis - 79844293" at bounding box center [412, 199] width 148 height 16
copy span "79844293"
click at [1077, 470] on span "upload-file" at bounding box center [1085, 478] width 16 height 16
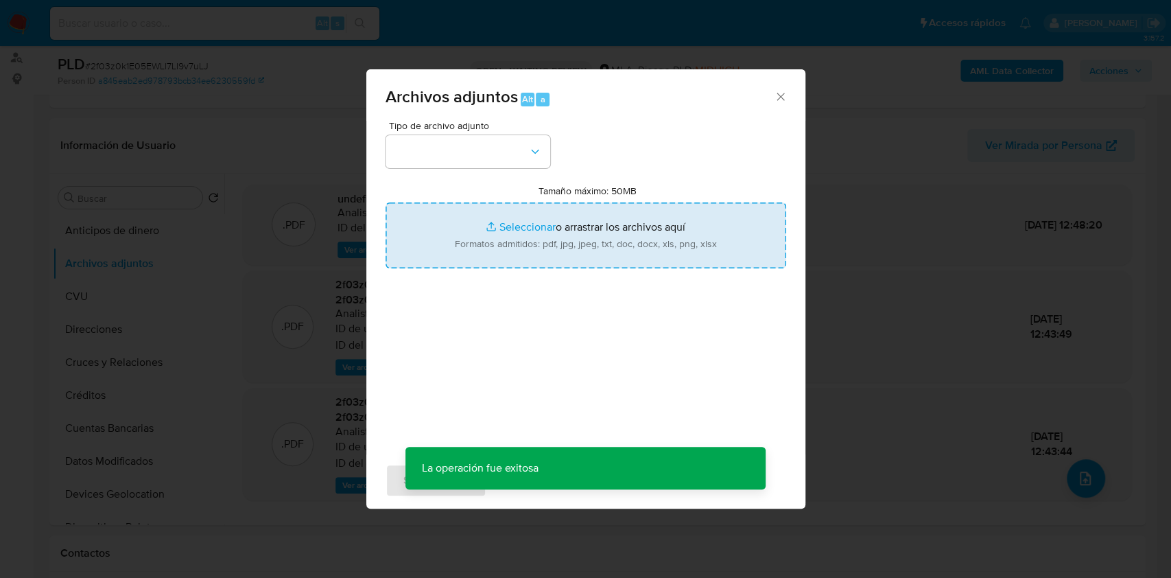
click at [722, 248] on input "Tamaño máximo: 50MB Seleccionar archivos" at bounding box center [586, 235] width 401 height 66
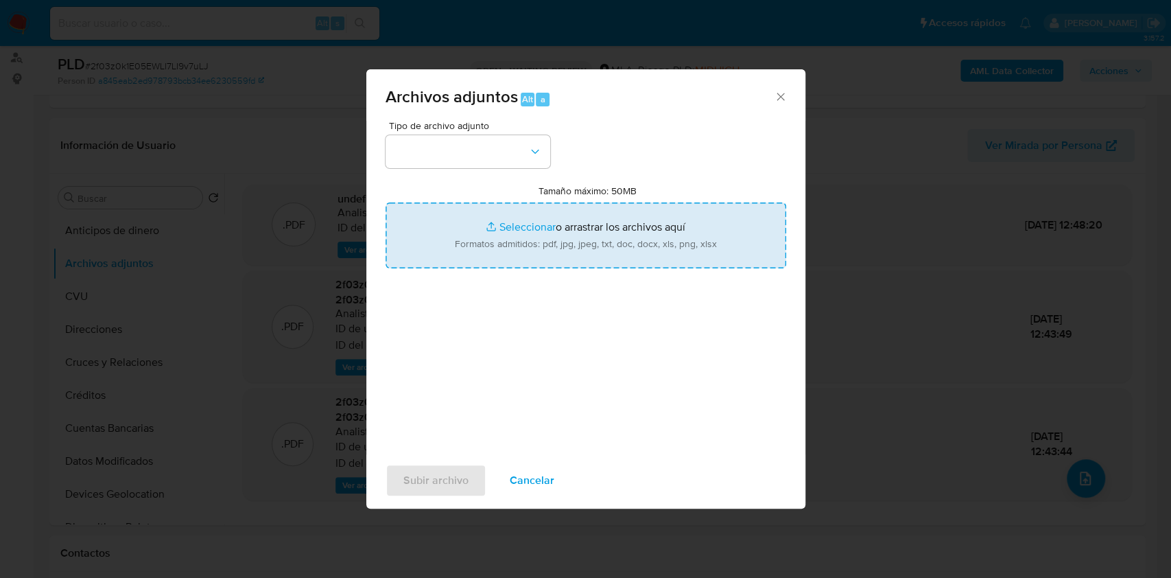
type input "C:\fakepath\Movimientos-Aladdin-v10_1 - 79844293.xlsx"
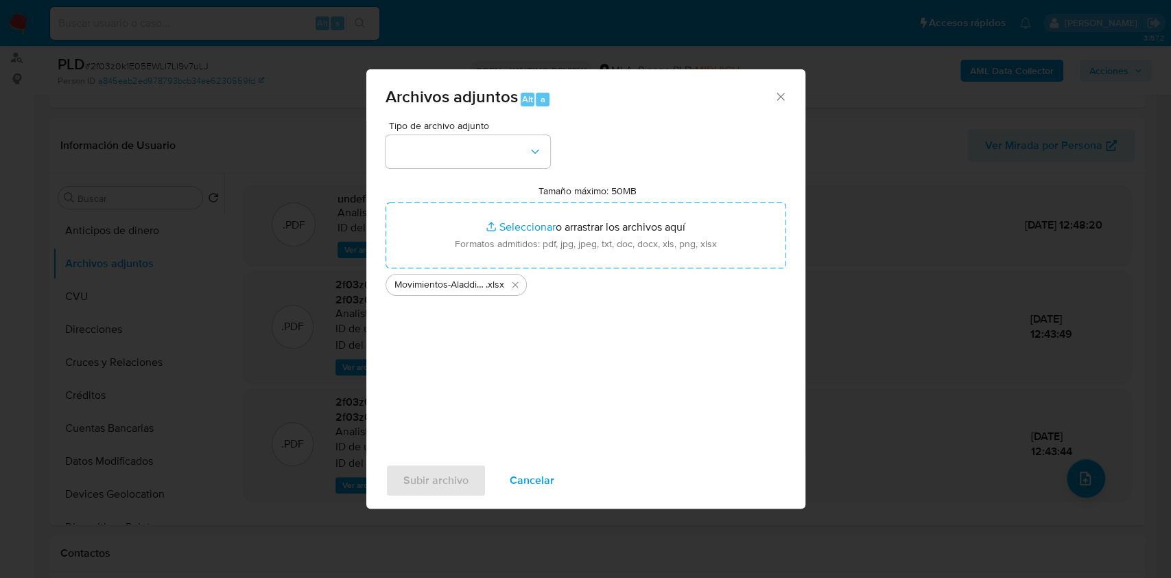
click at [511, 169] on div "Tipo de archivo adjunto Tamaño máximo: 50MB Seleccionar archivos Seleccionar o …" at bounding box center [586, 283] width 401 height 324
click at [503, 158] on button "button" at bounding box center [468, 151] width 165 height 33
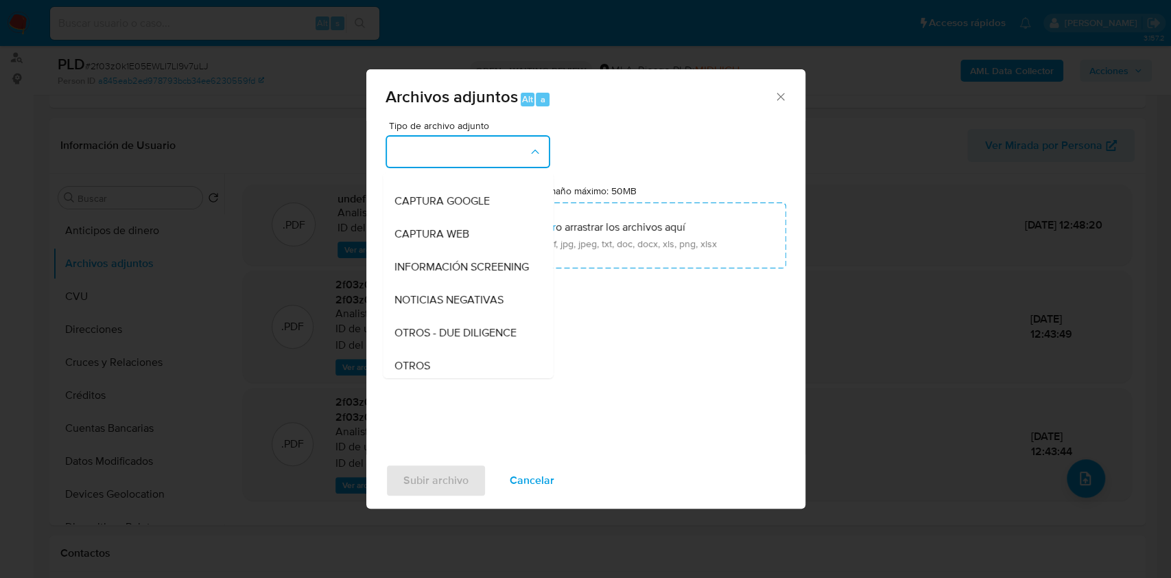
scroll to position [182, 0]
click at [426, 276] on span "OTROS" at bounding box center [412, 270] width 36 height 14
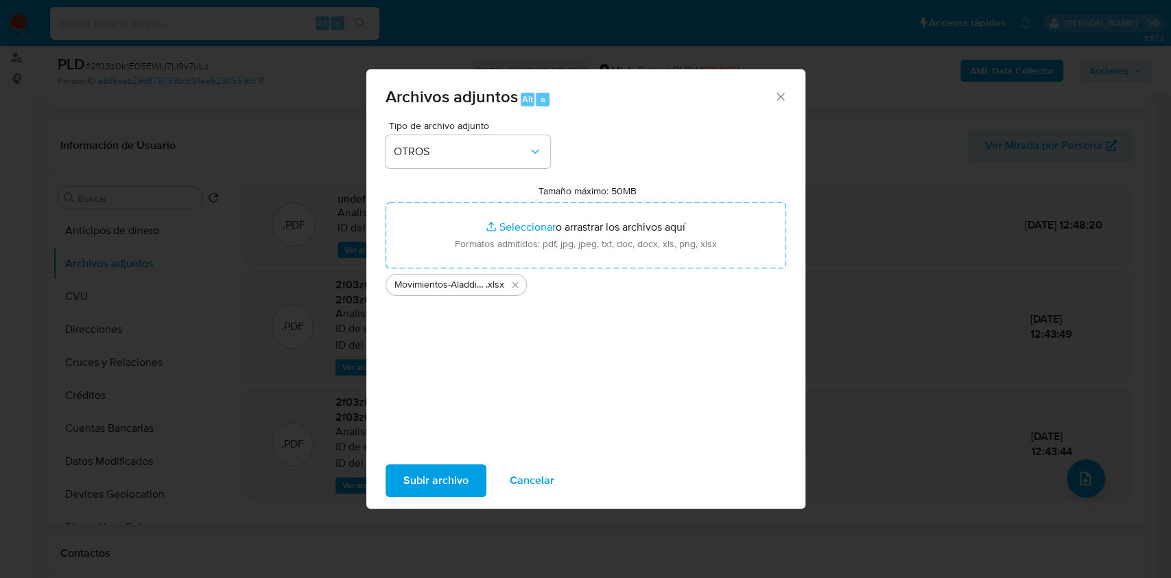
click at [447, 468] on span "Subir archivo" at bounding box center [435, 480] width 65 height 30
